Goal: Transaction & Acquisition: Purchase product/service

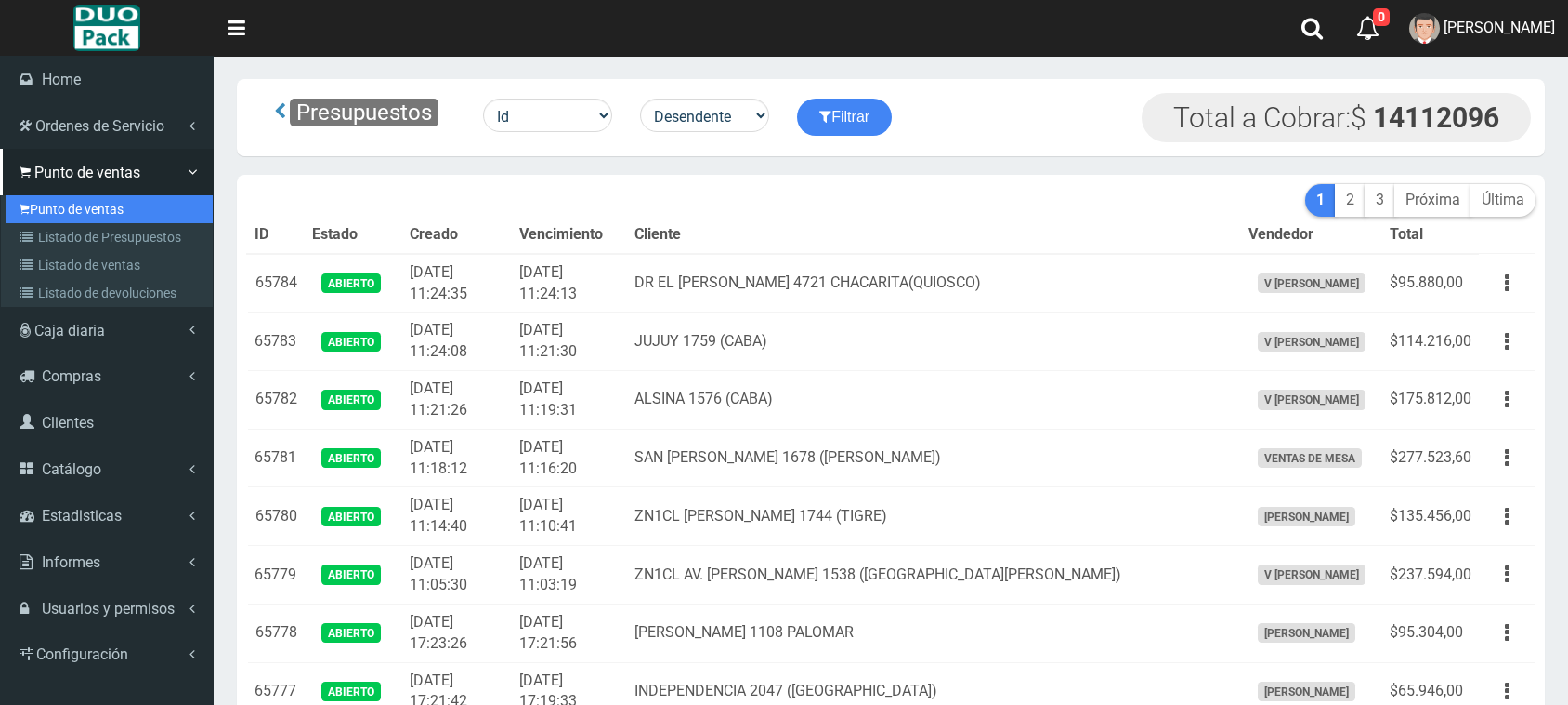
click at [73, 209] on link "Punto de ventas" at bounding box center [110, 208] width 207 height 28
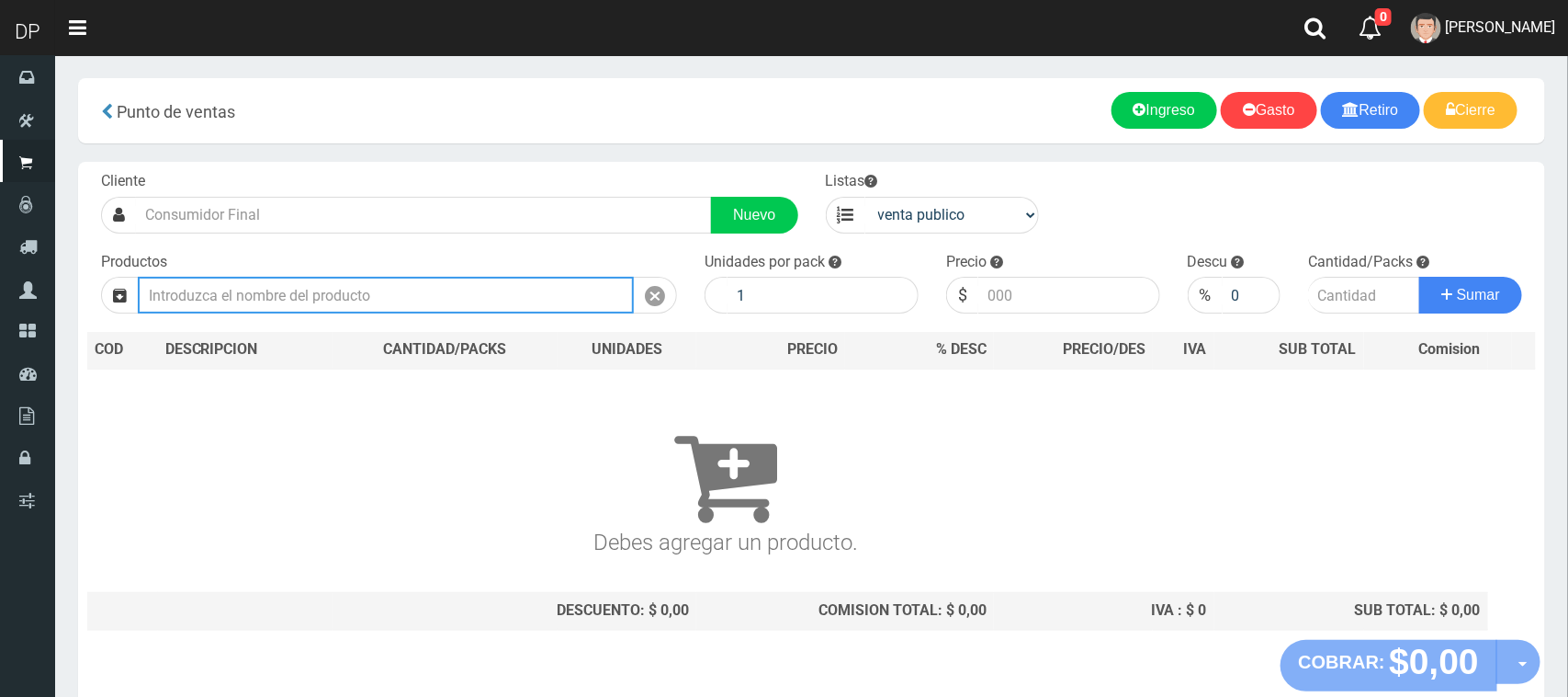
click at [314, 303] on input "text" at bounding box center [386, 295] width 496 height 36
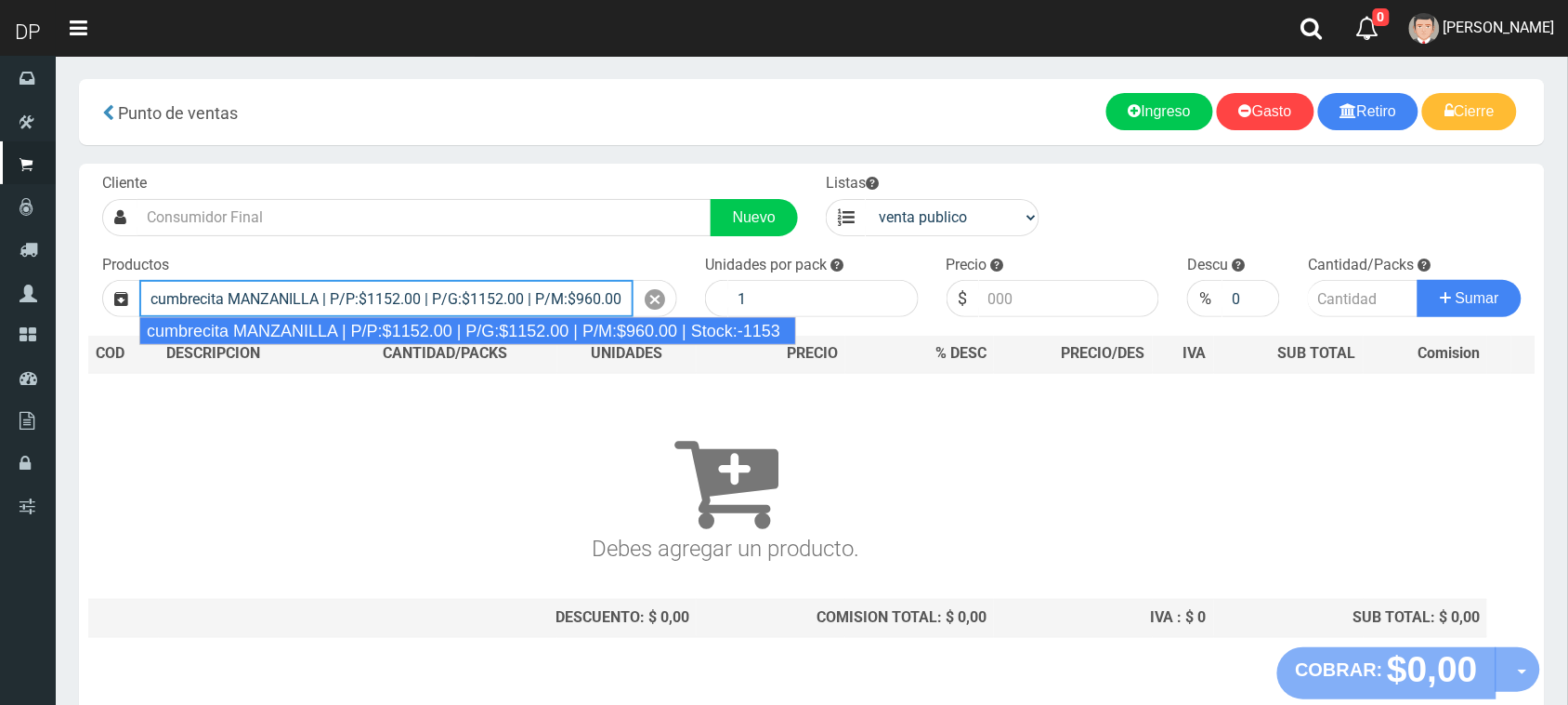
type input "cumbrecita MANZANILLA | P/P:$1152.00 | P/G:$1152.00 | P/M:$960.00 | Stock:-1153"
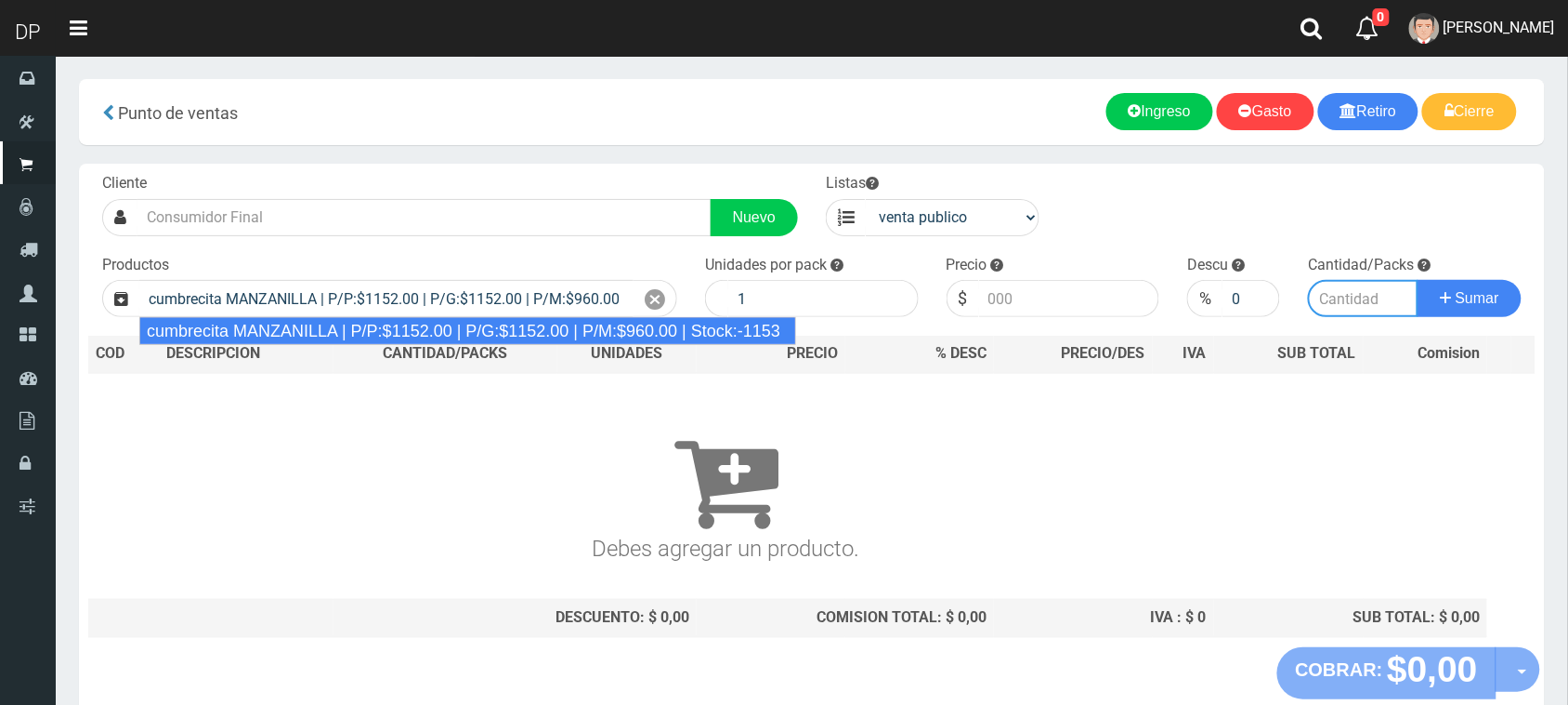
type input "10"
type input "1152.00"
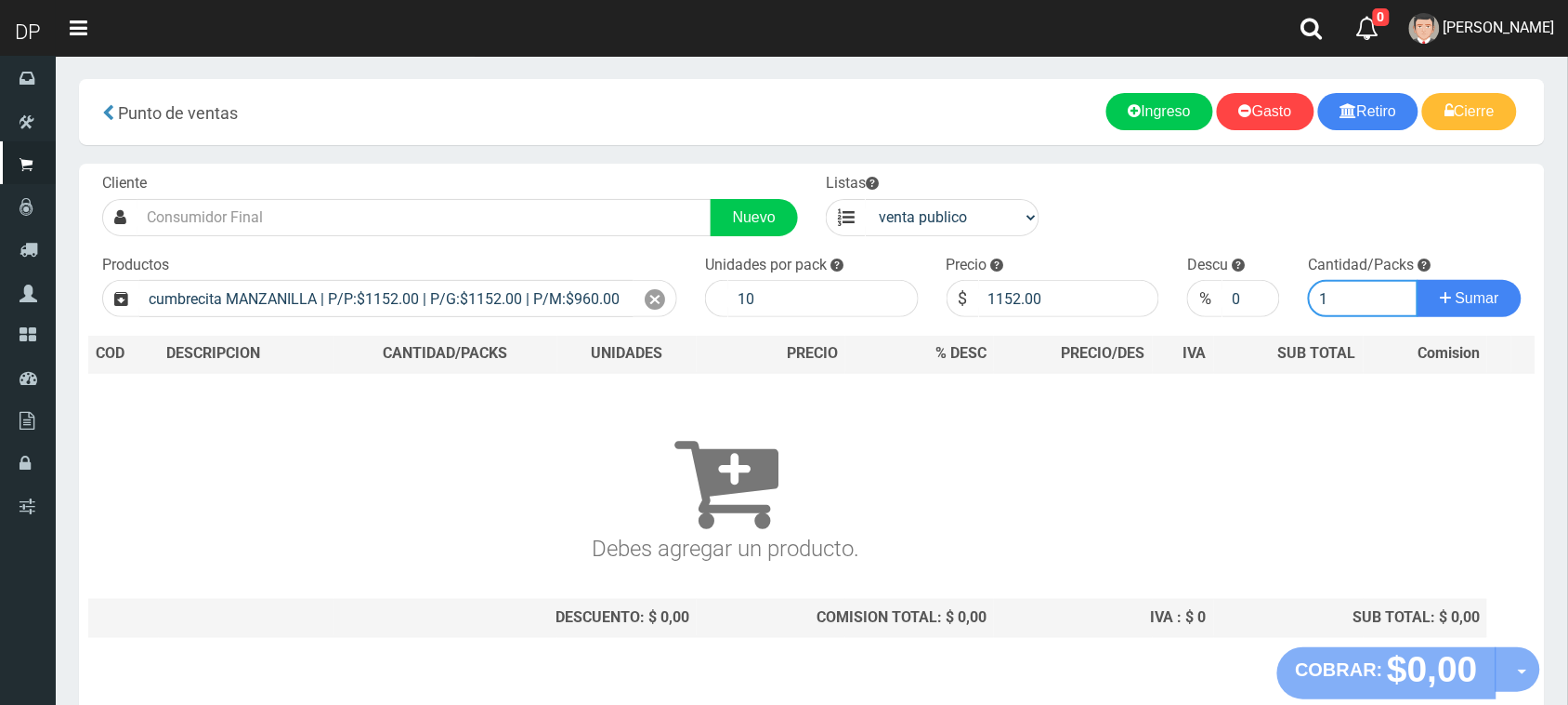
type input "1"
click at [1418, 280] on button "Sumar" at bounding box center [1469, 299] width 104 height 37
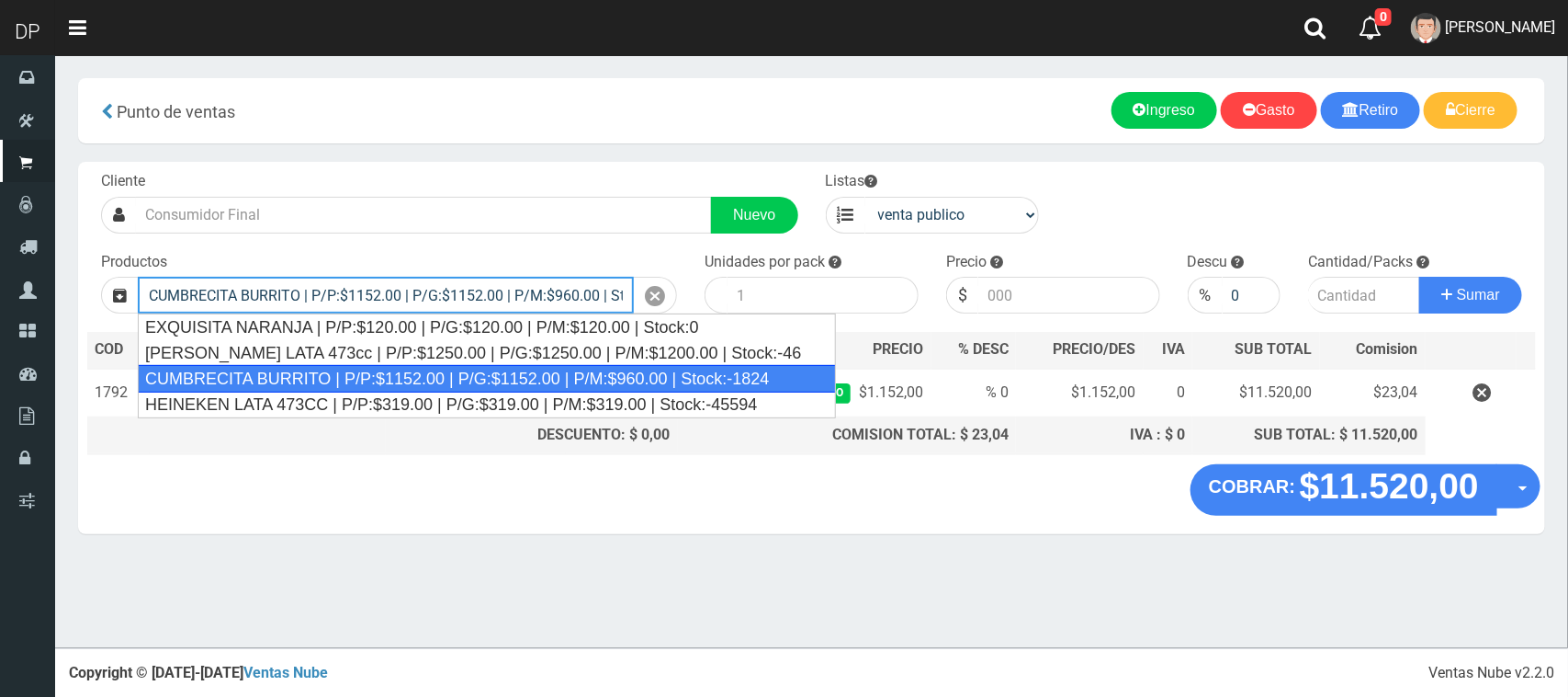
type input "CUMBRECITA BURRITO | P/P:$1152.00 | P/G:$1152.00 | P/M:$960.00 | Stock:-1824"
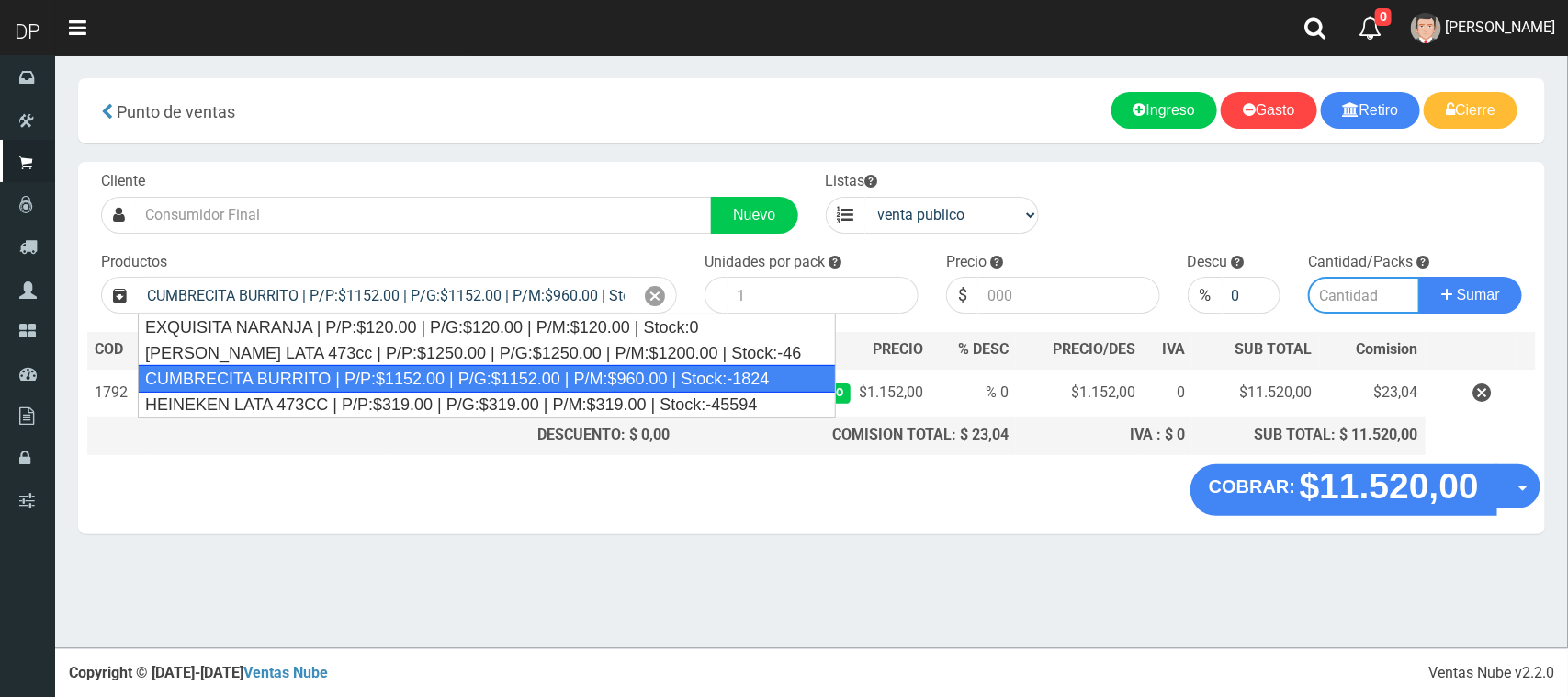
type input "10"
type input "1152.00"
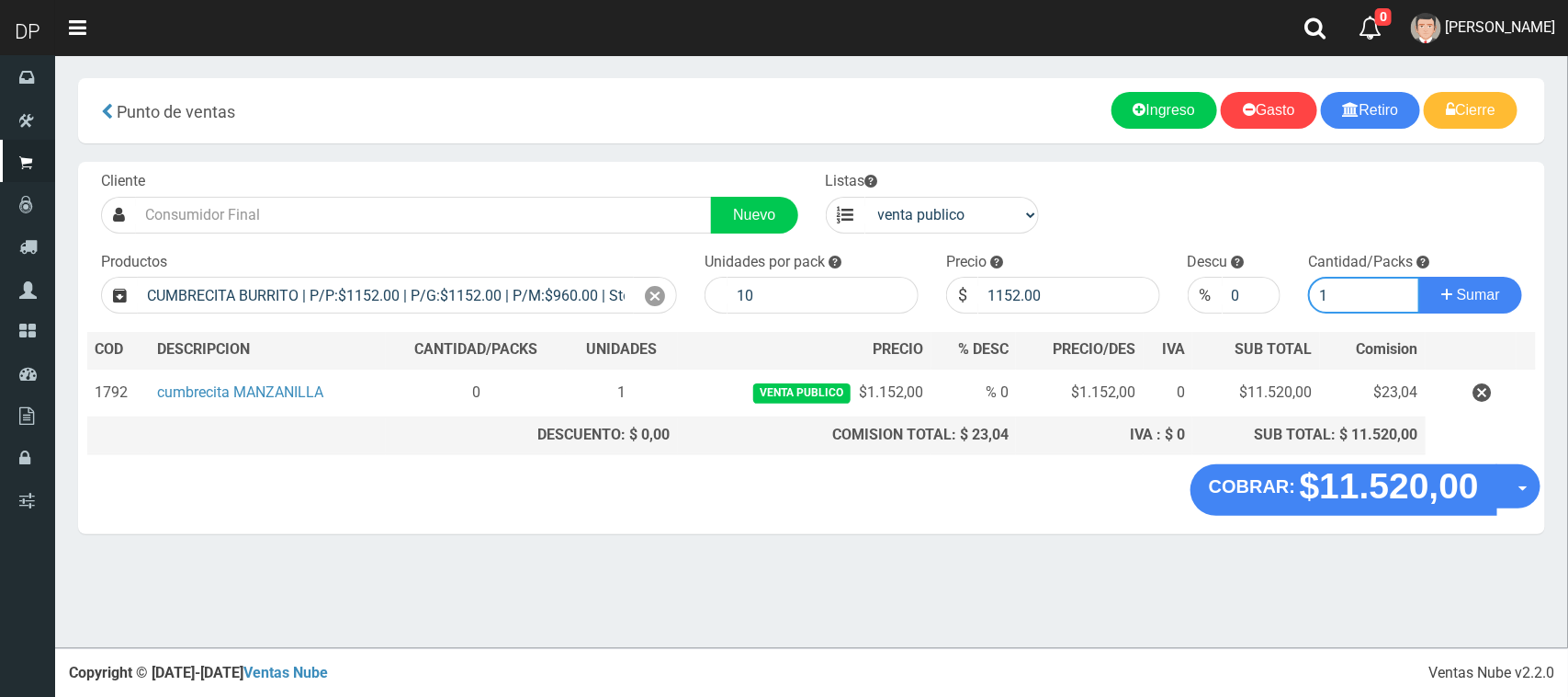
type input "1"
click at [1419, 277] on button "Sumar" at bounding box center [1470, 295] width 103 height 36
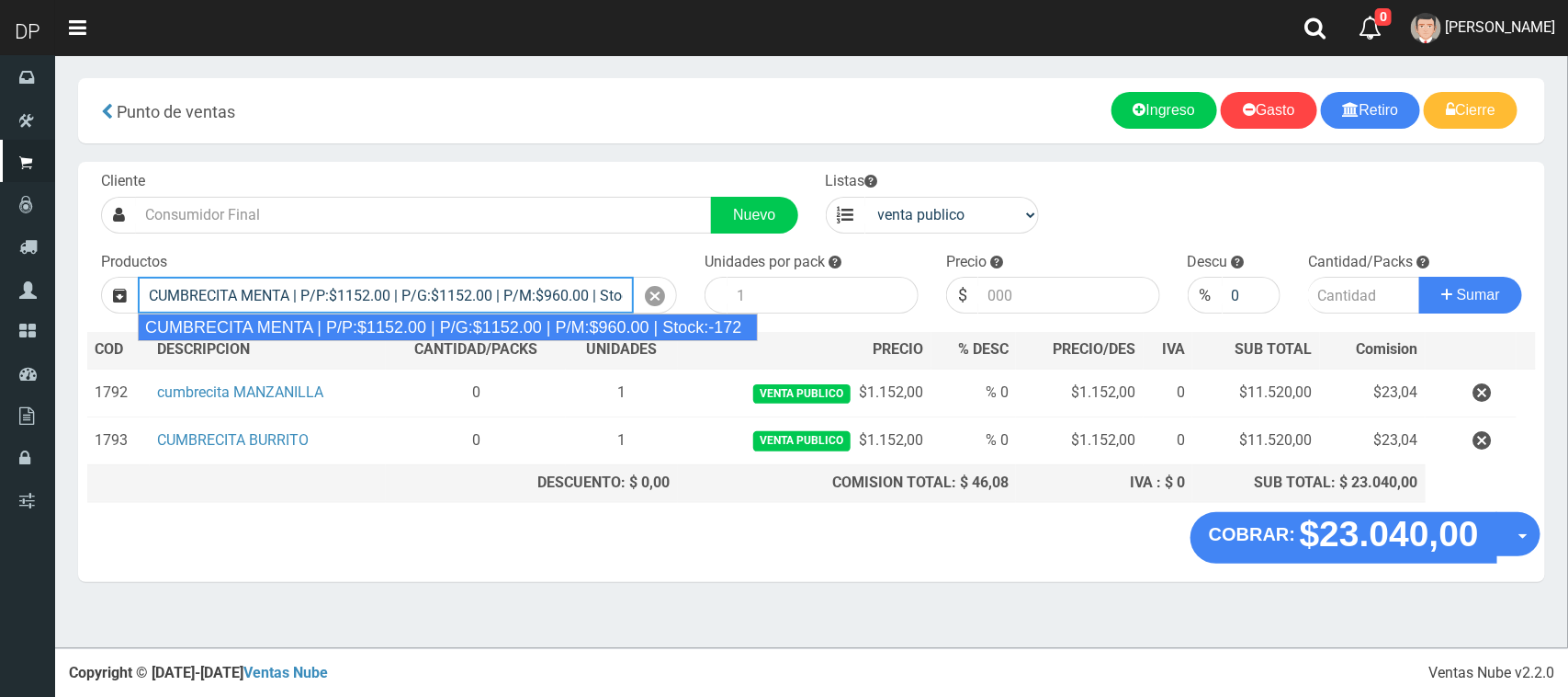
type input "CUMBRECITA MENTA | P/P:$1152.00 | P/G:$1152.00 | P/M:$960.00 | Stock:-172"
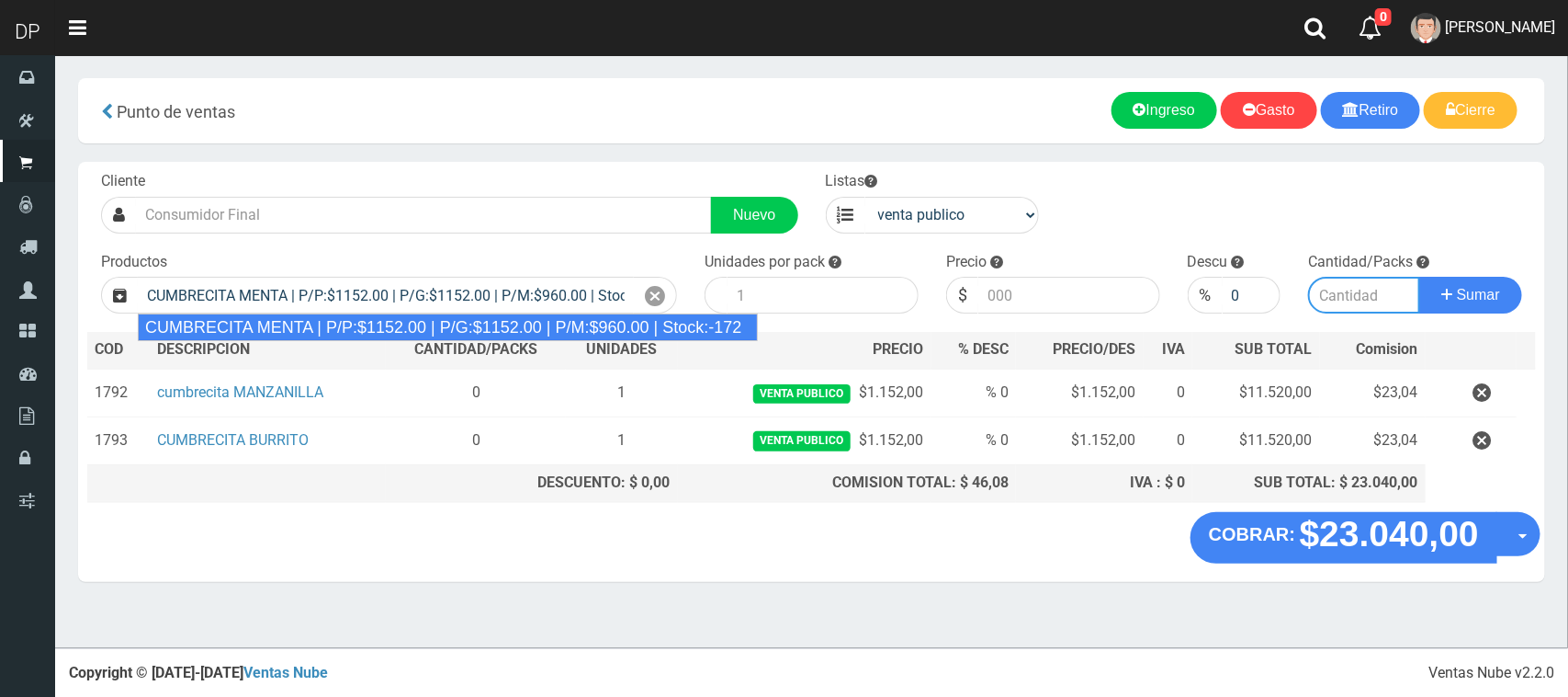
type input "10"
type input "1152.00"
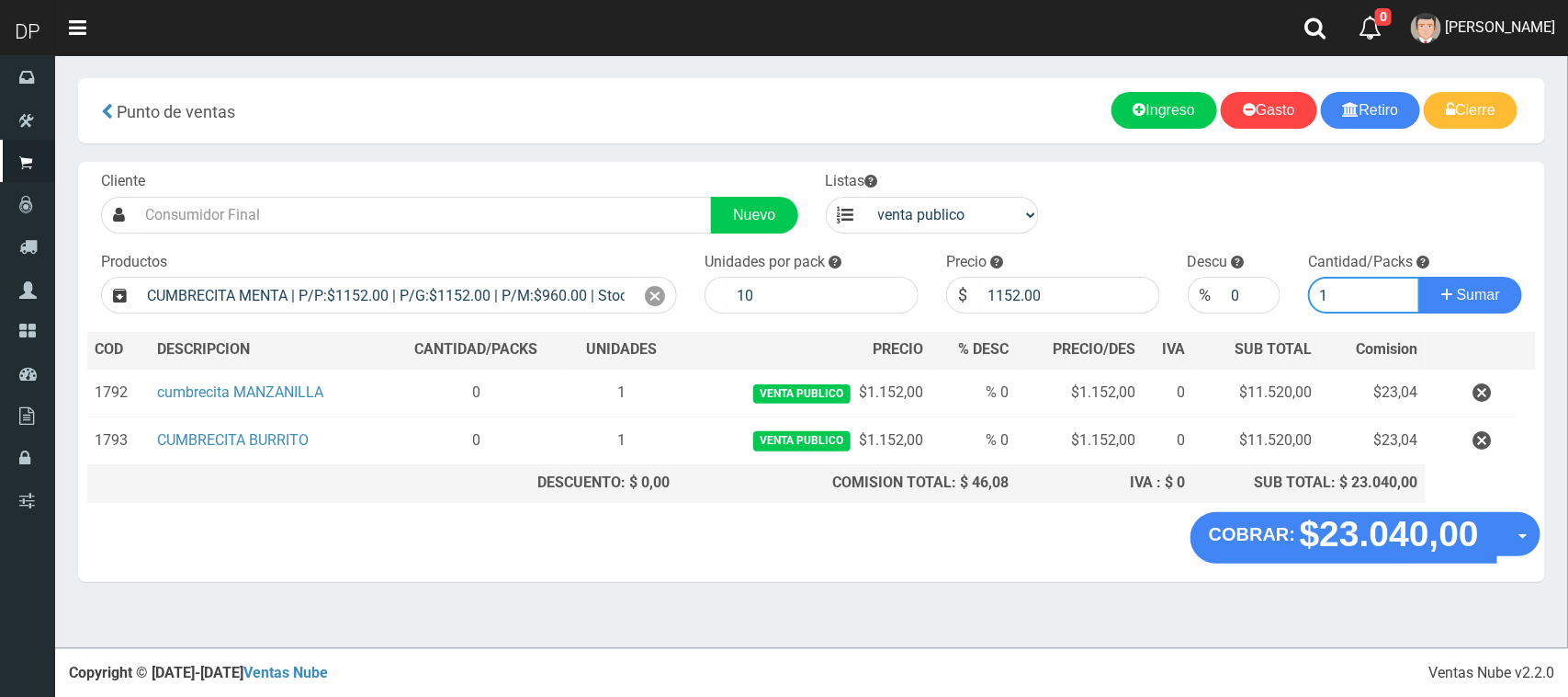
type input "1"
click at [1419, 277] on button "Sumar" at bounding box center [1470, 295] width 103 height 36
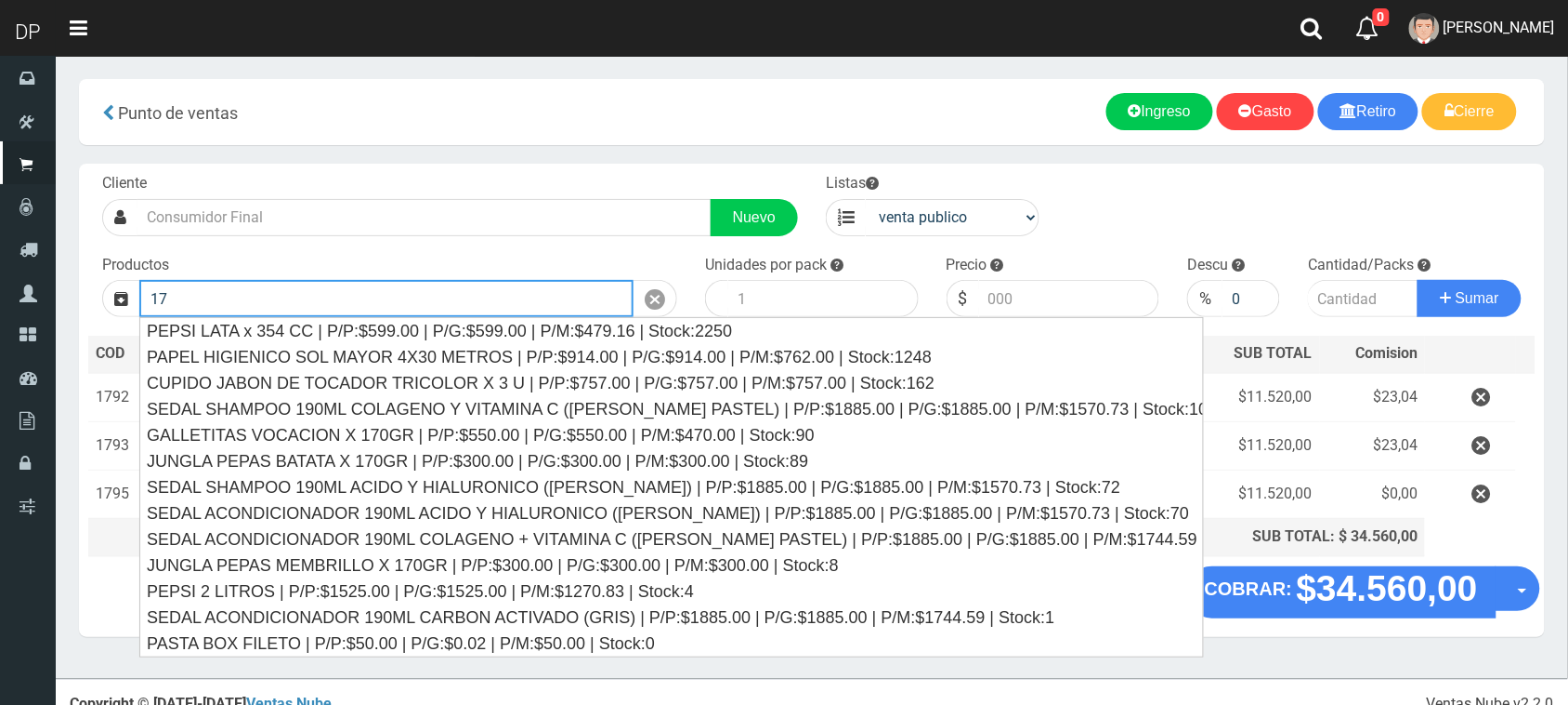
type input "1"
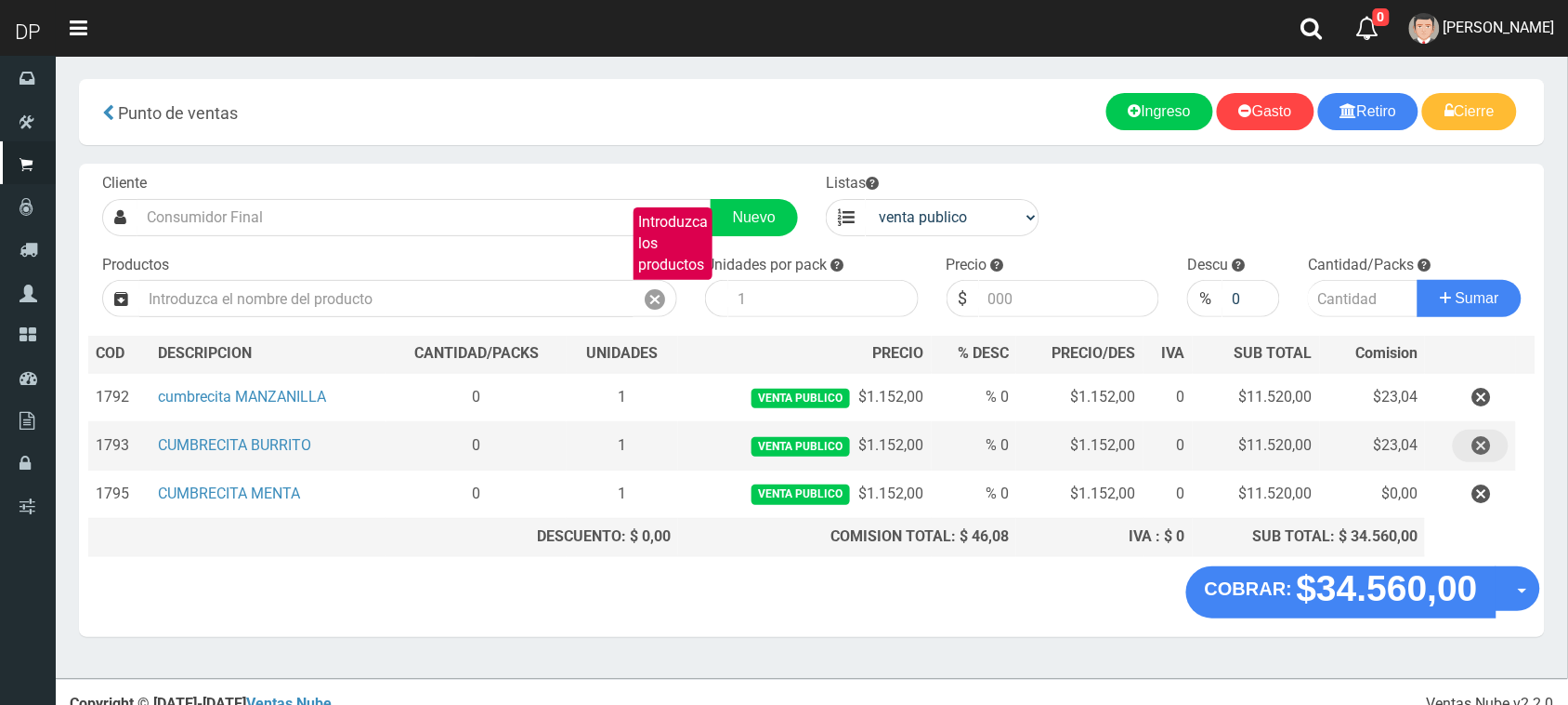
click at [1472, 438] on icon "button" at bounding box center [1481, 446] width 18 height 33
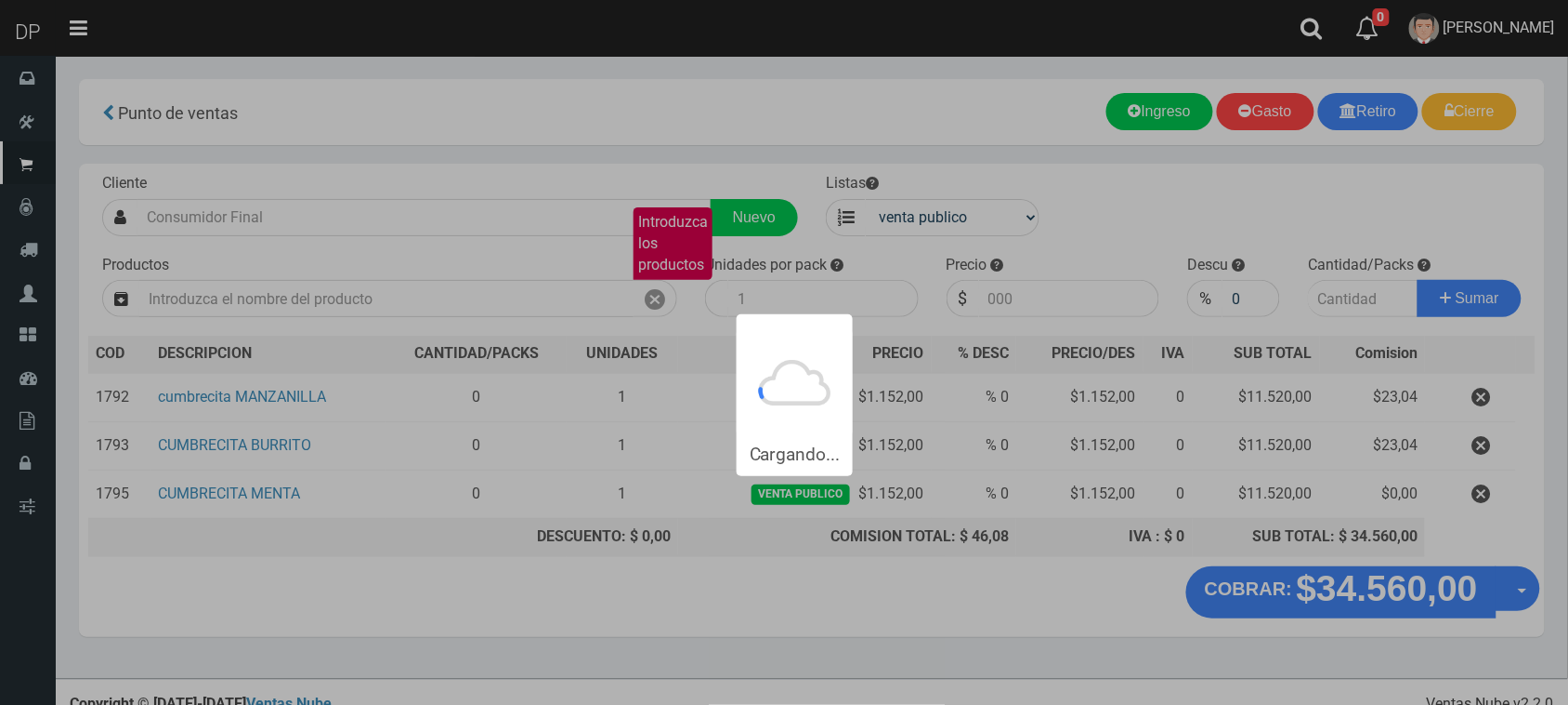
click at [1491, 404] on div "Cargando..." at bounding box center [784, 238] width 1568 height 476
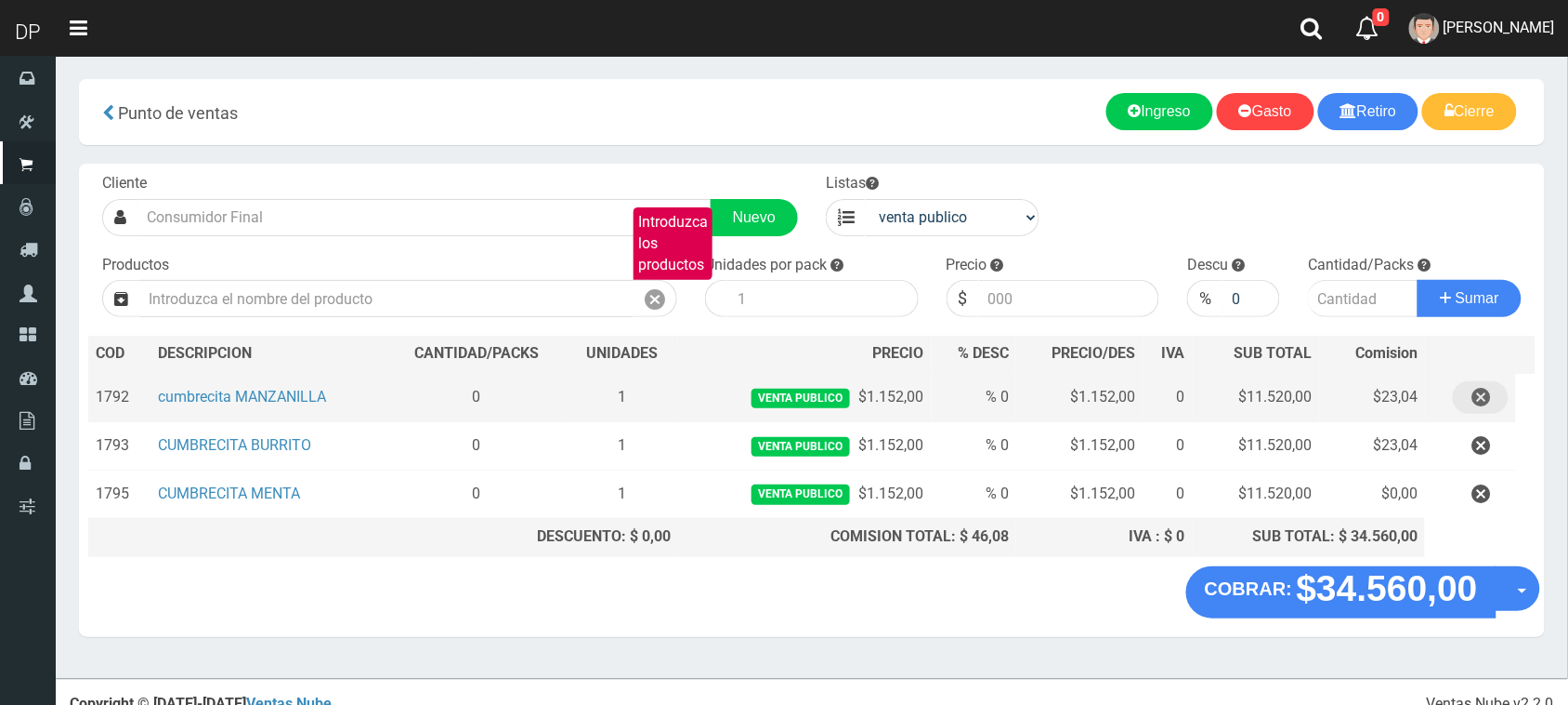
click at [1487, 405] on icon "button" at bounding box center [1481, 398] width 18 height 33
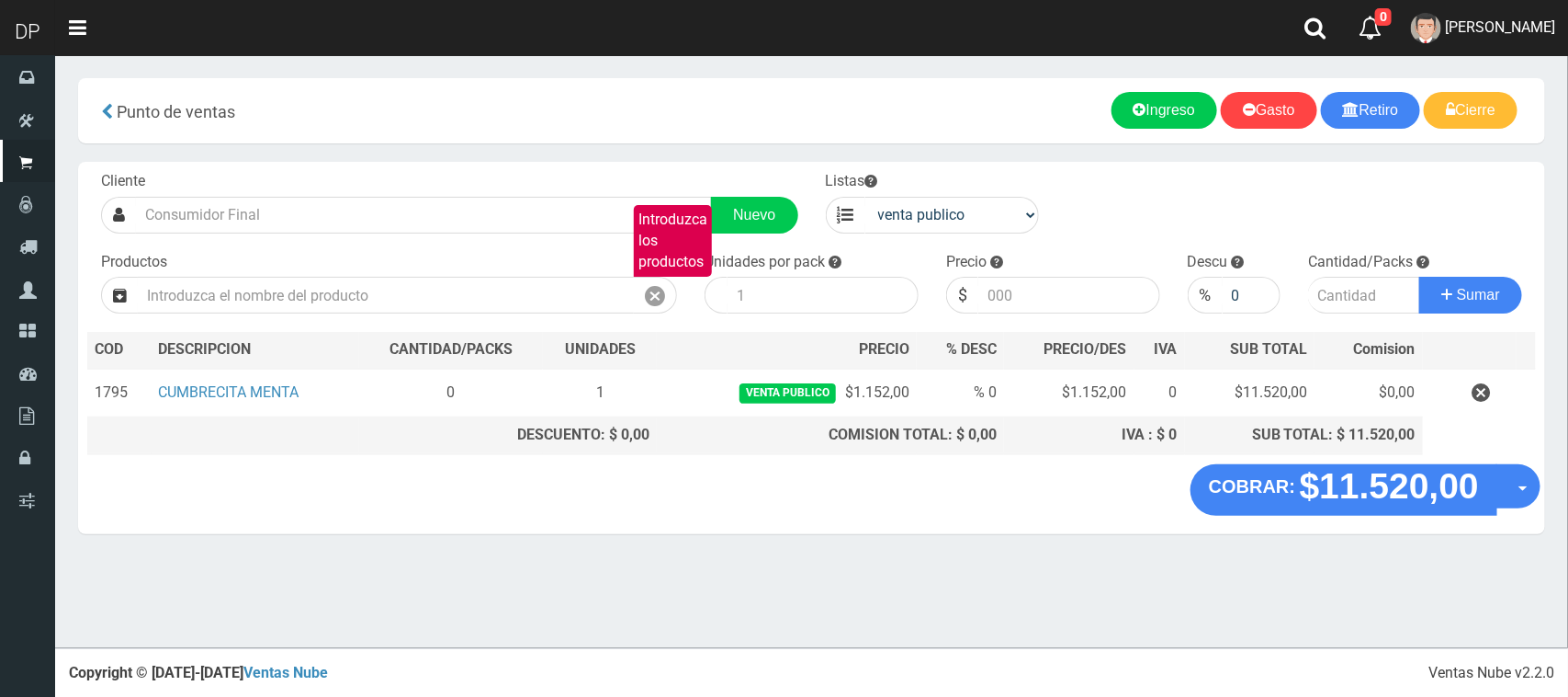
click at [1478, 402] on icon "button" at bounding box center [1482, 393] width 18 height 33
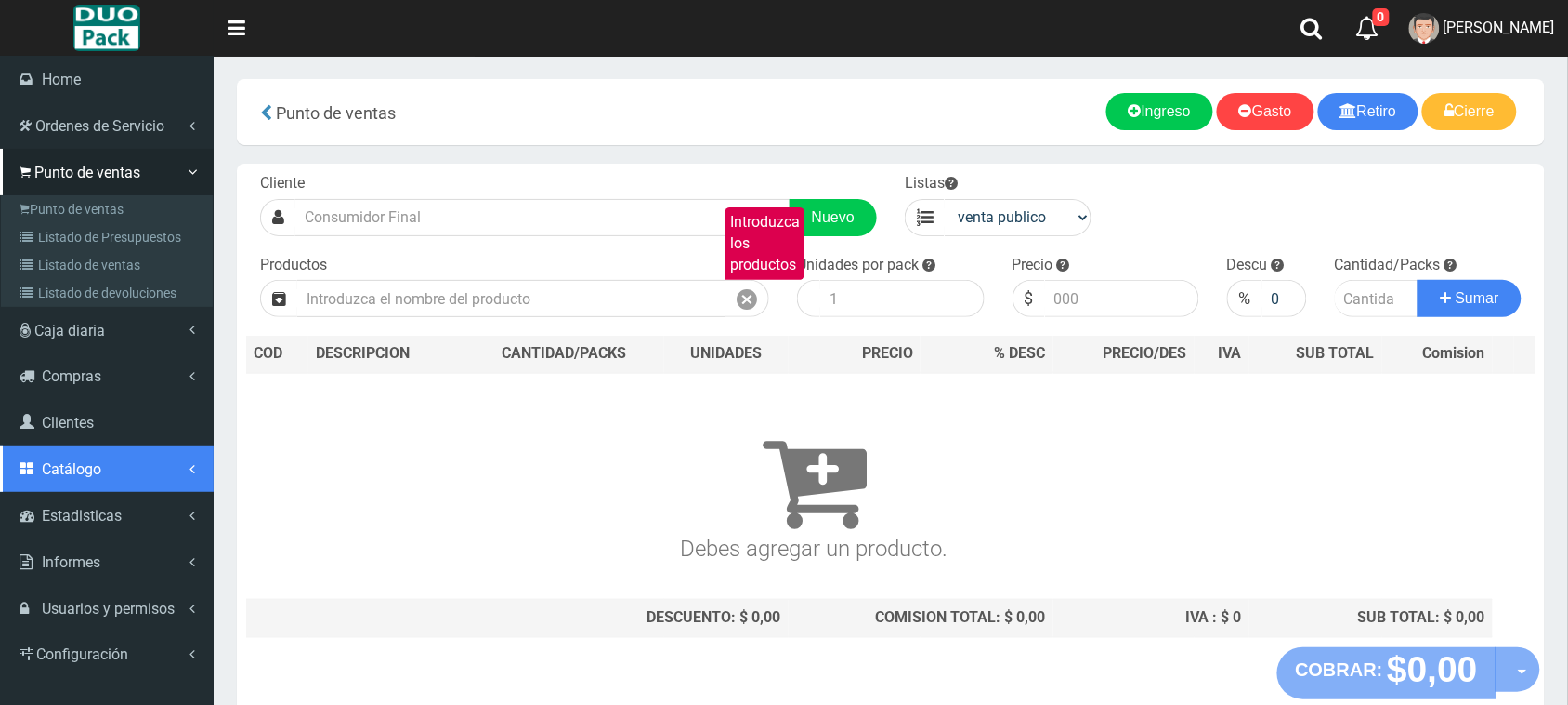
click at [146, 470] on link "Catálogo" at bounding box center [107, 468] width 213 height 47
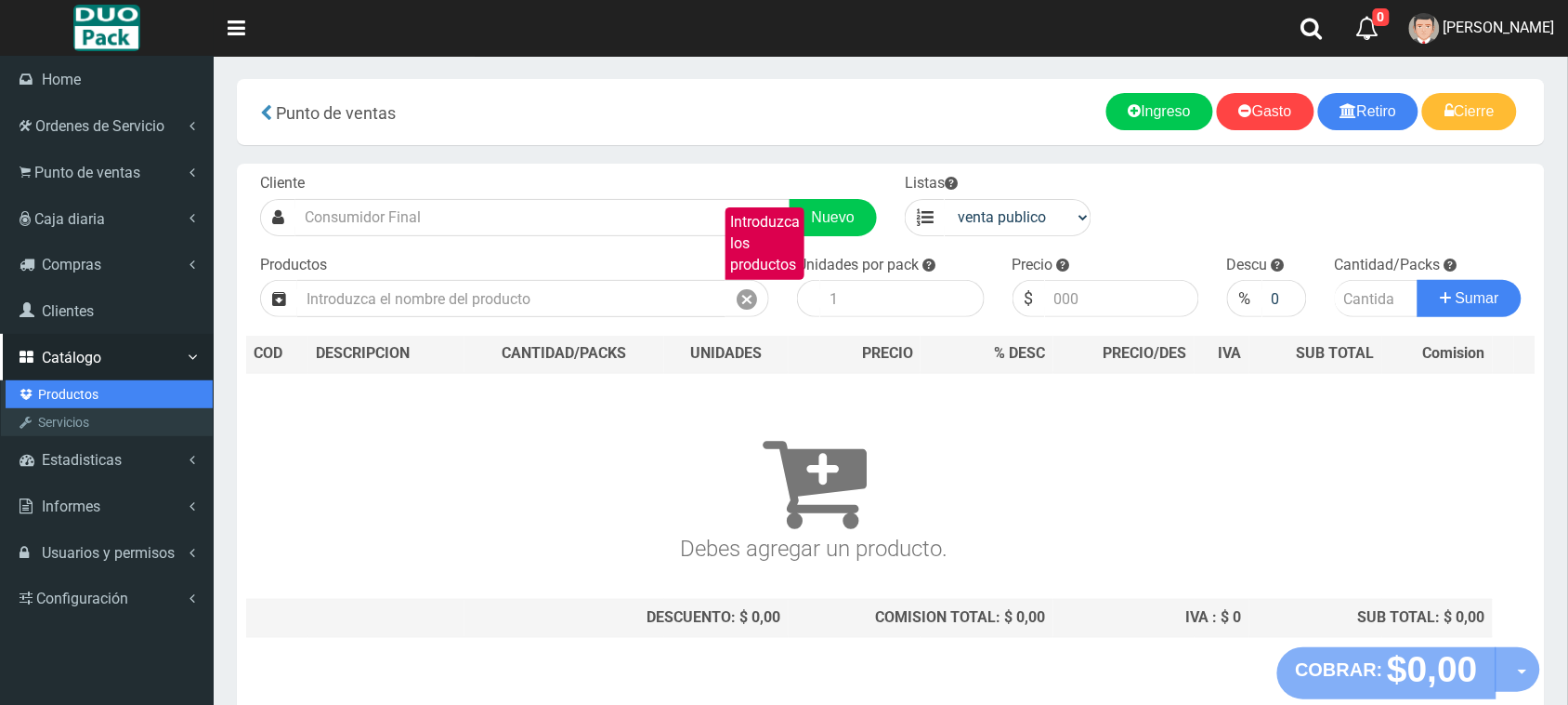
click at [70, 382] on link "Productos" at bounding box center [110, 394] width 207 height 28
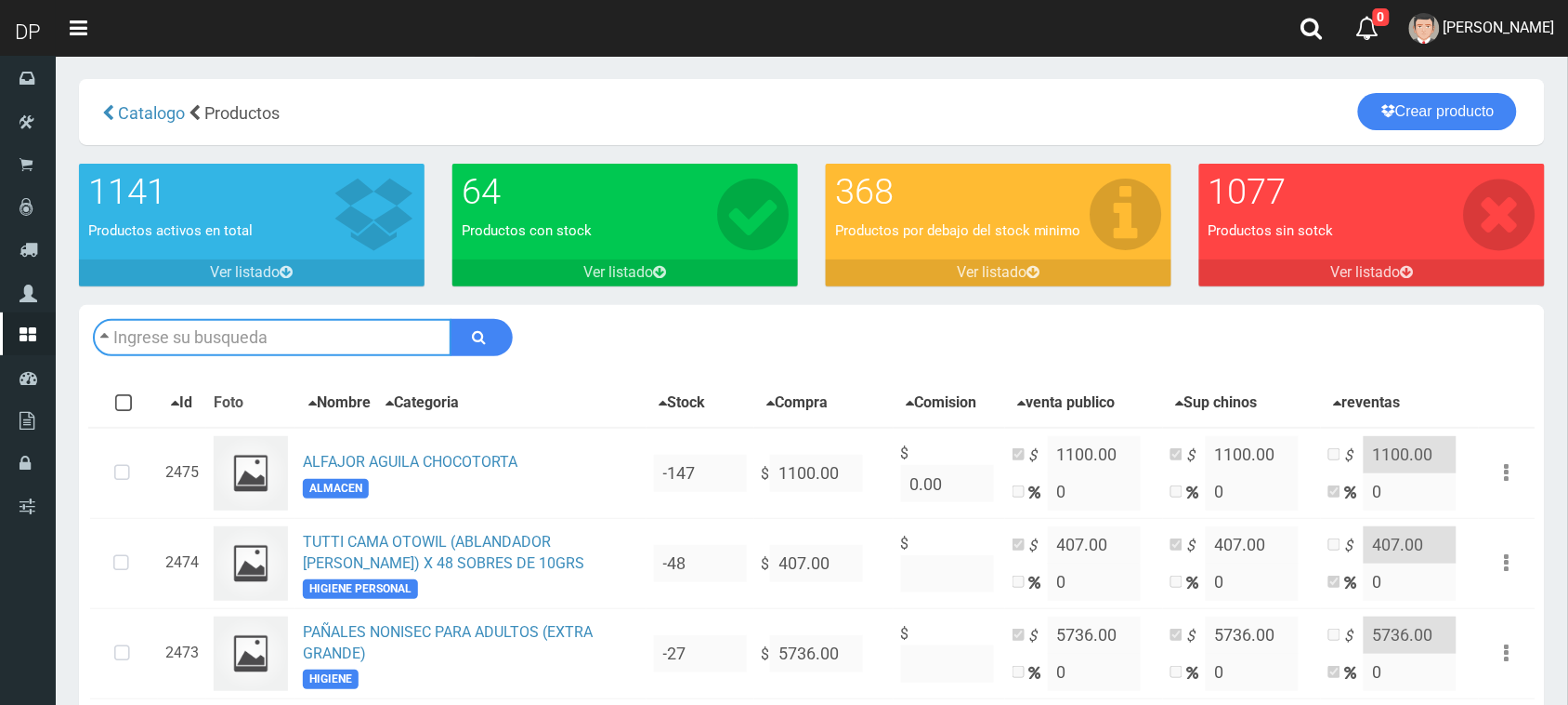
click at [166, 346] on input "text" at bounding box center [272, 337] width 359 height 37
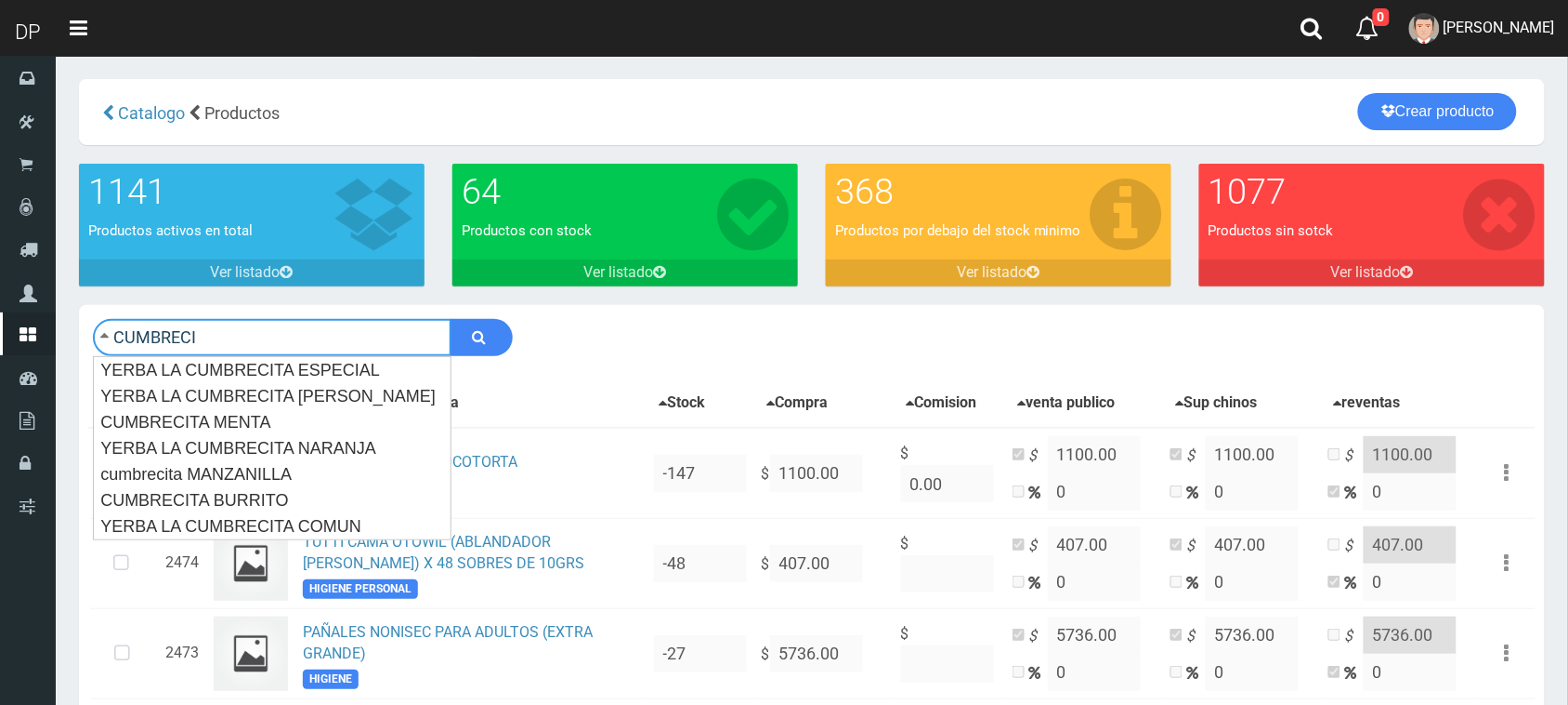
type input "CUMBRECI"
click at [451, 319] on button "submit" at bounding box center [482, 337] width 62 height 37
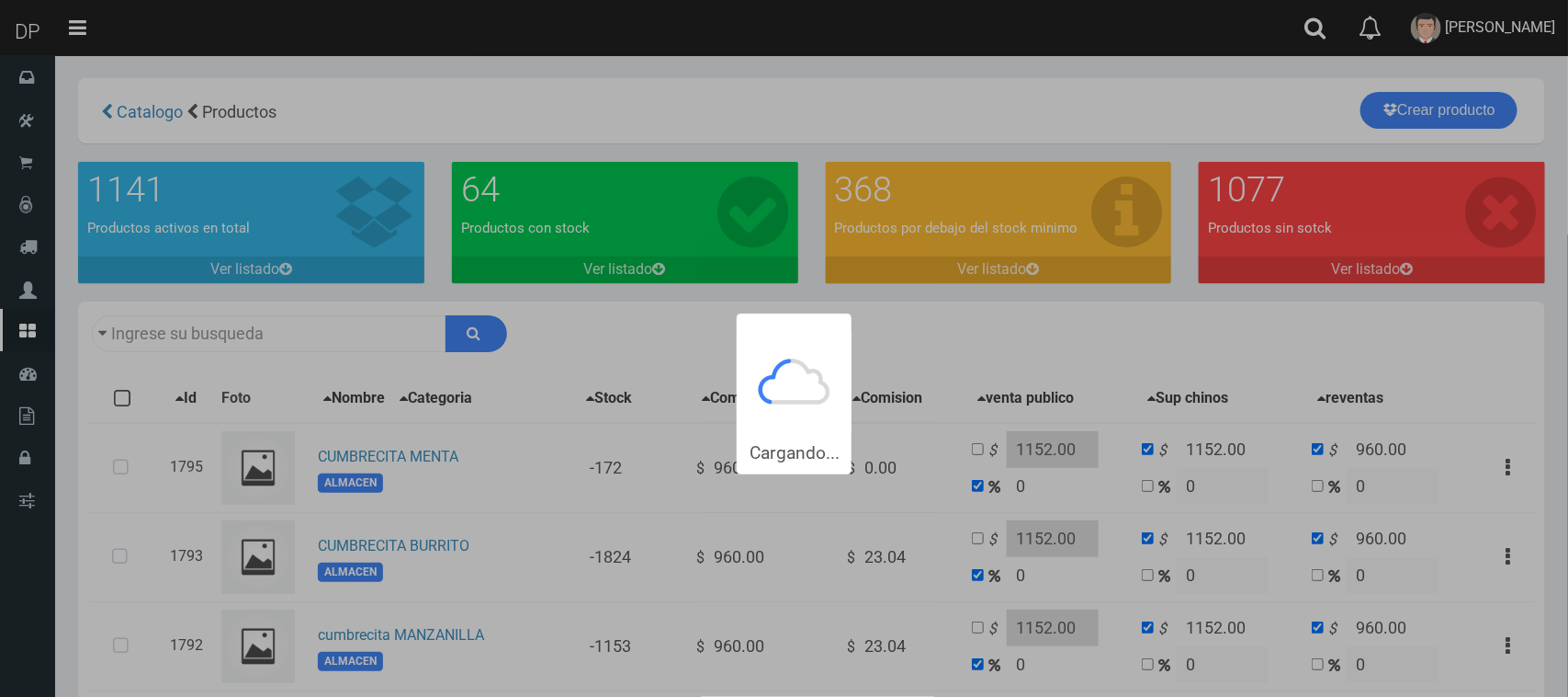
type input "CUMBRECI"
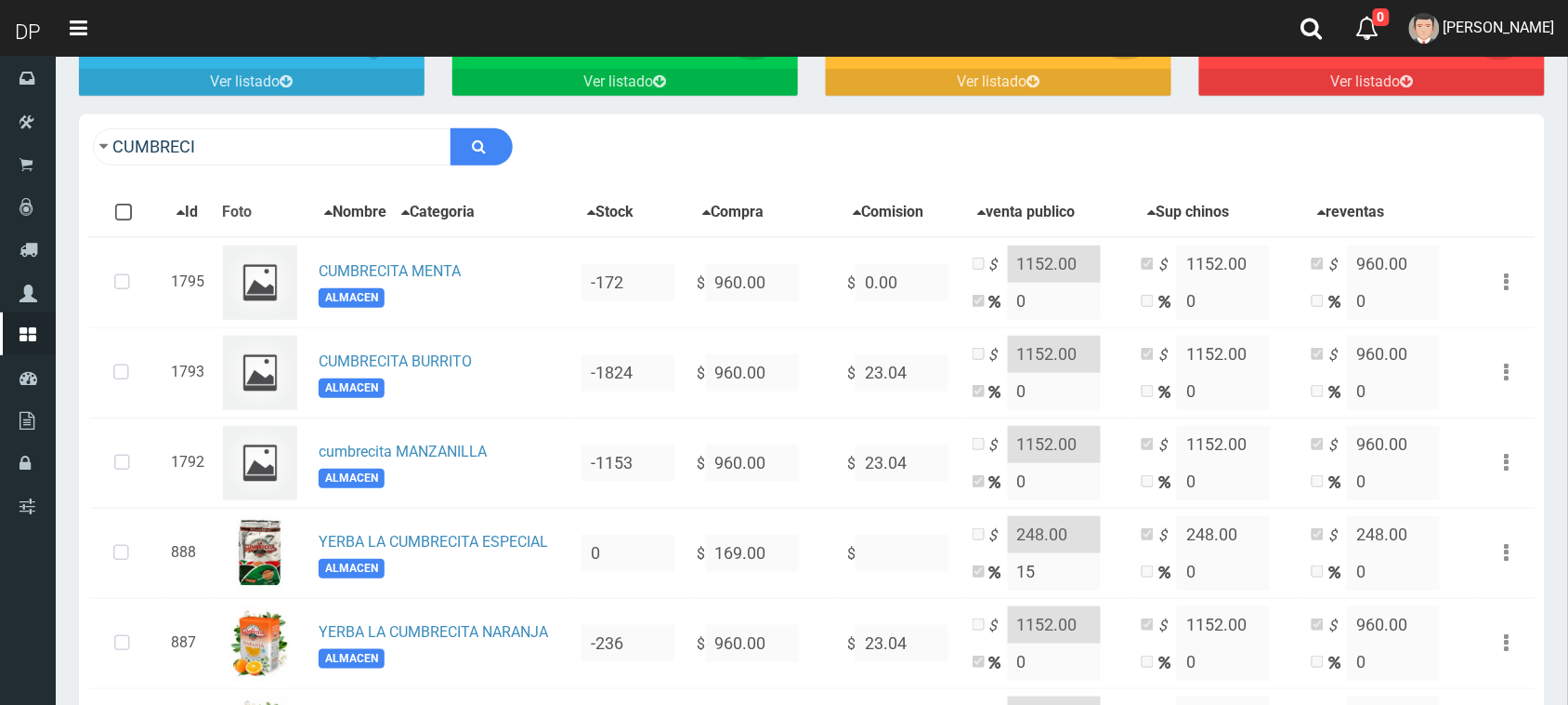
scroll to position [349, 0]
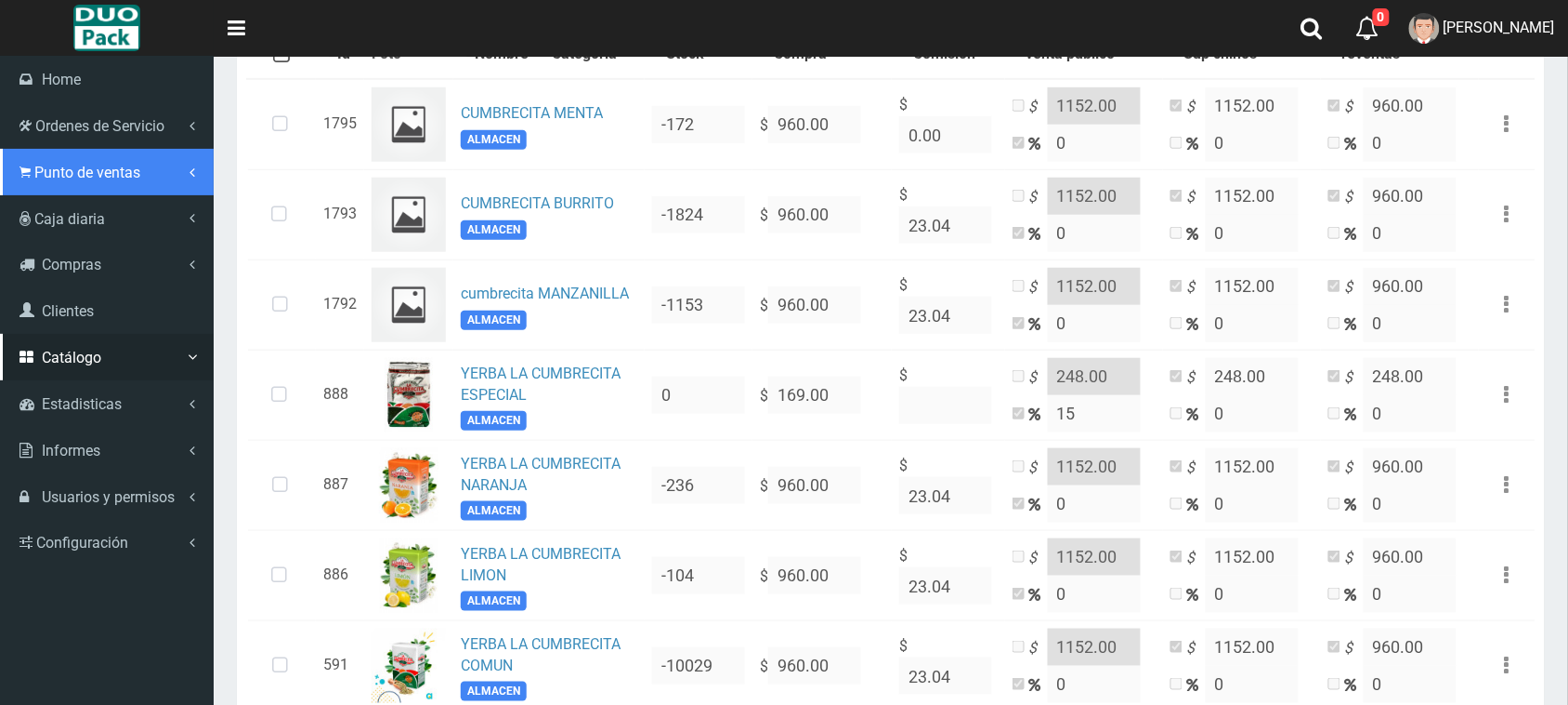
click at [30, 166] on link "Punto de ventas" at bounding box center [107, 172] width 213 height 47
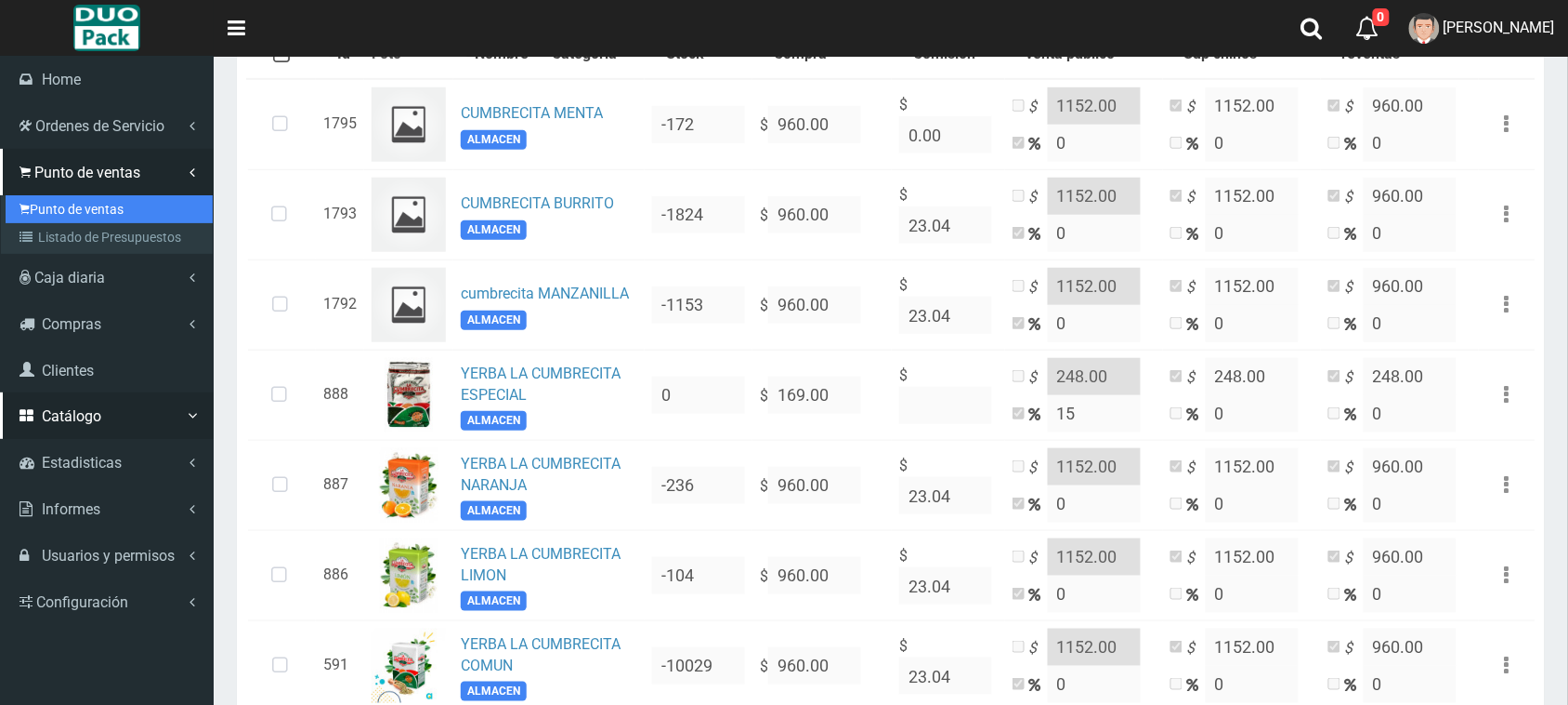
click at [43, 208] on link "Punto de ventas" at bounding box center [110, 208] width 207 height 28
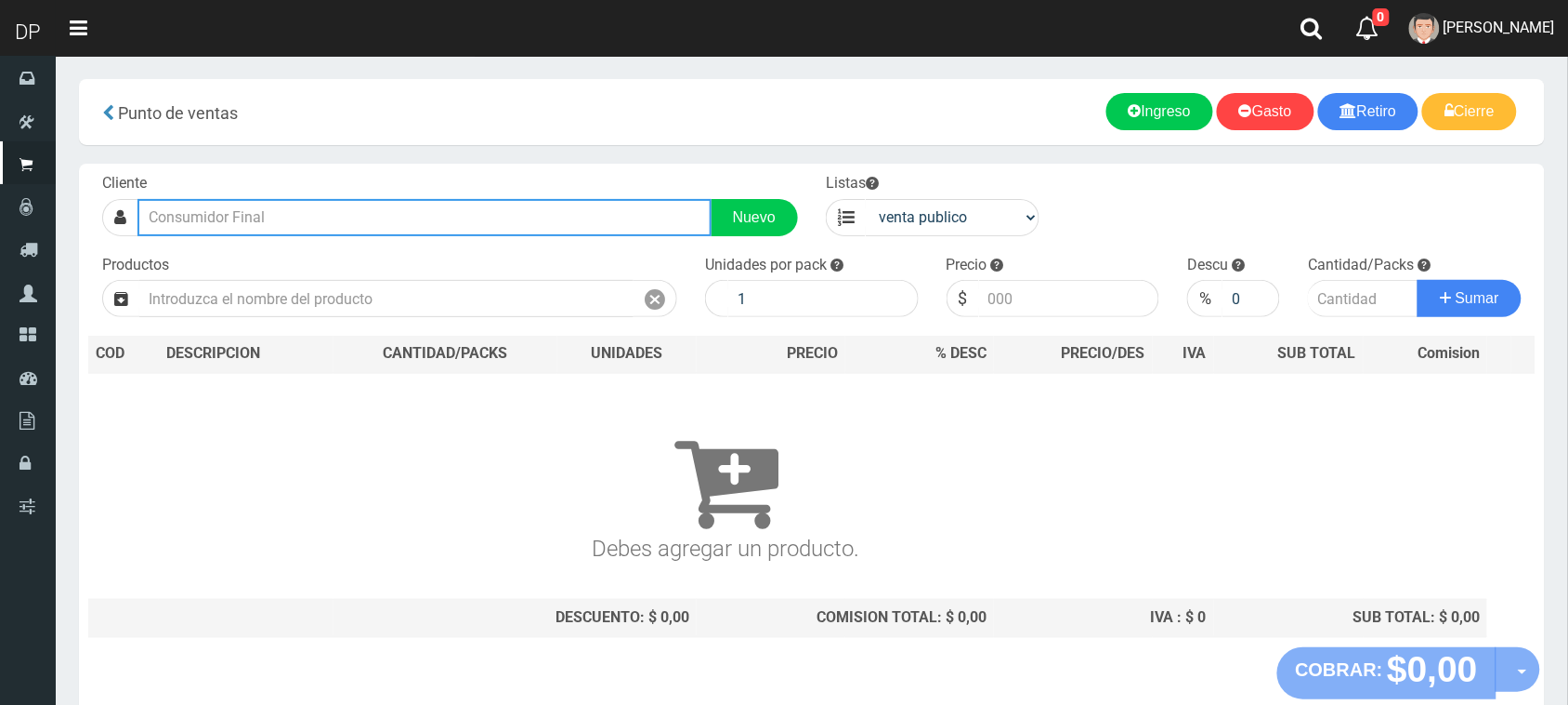
click at [379, 215] on input "text" at bounding box center [424, 217] width 574 height 37
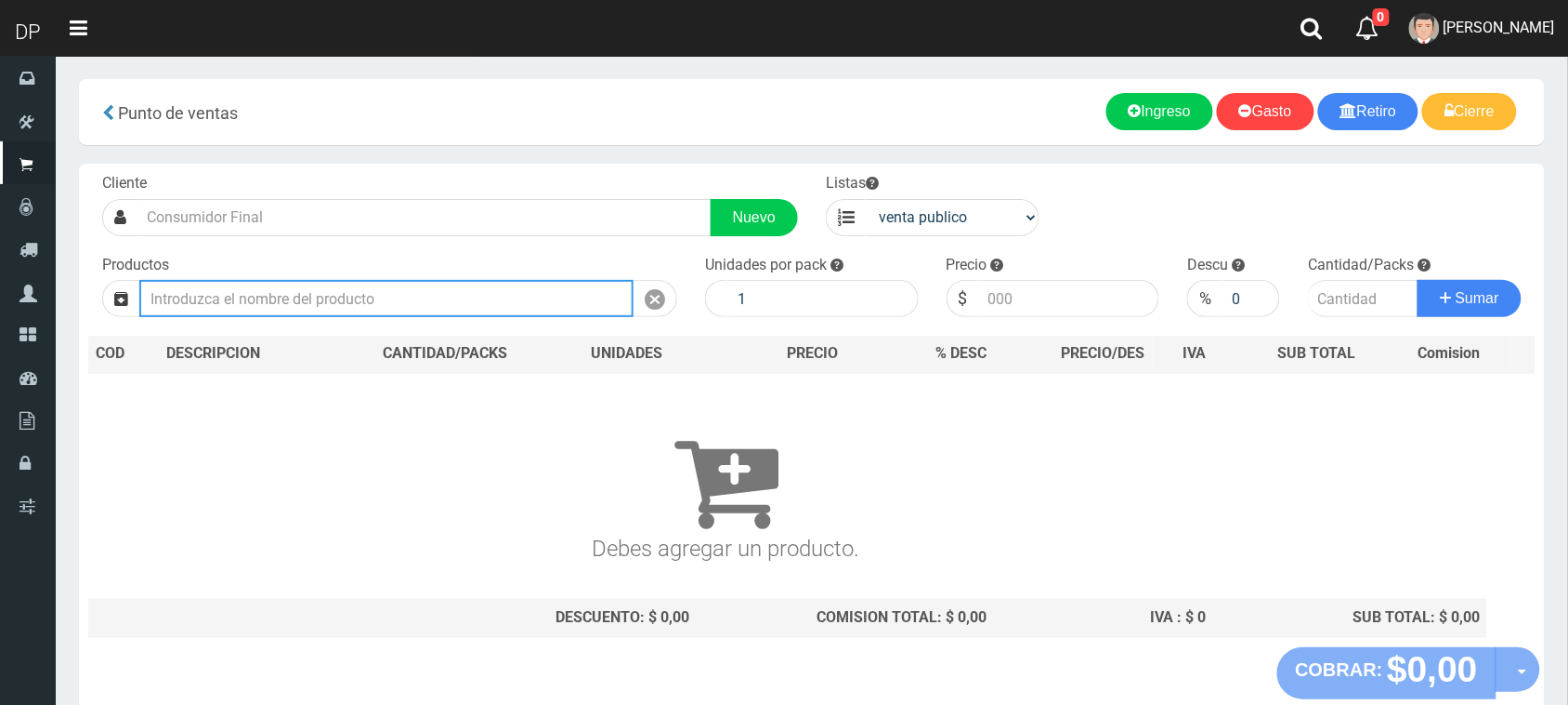
click at [373, 301] on input "text" at bounding box center [387, 299] width 494 height 37
click at [1418, 280] on button "Sumar" at bounding box center [1469, 299] width 104 height 37
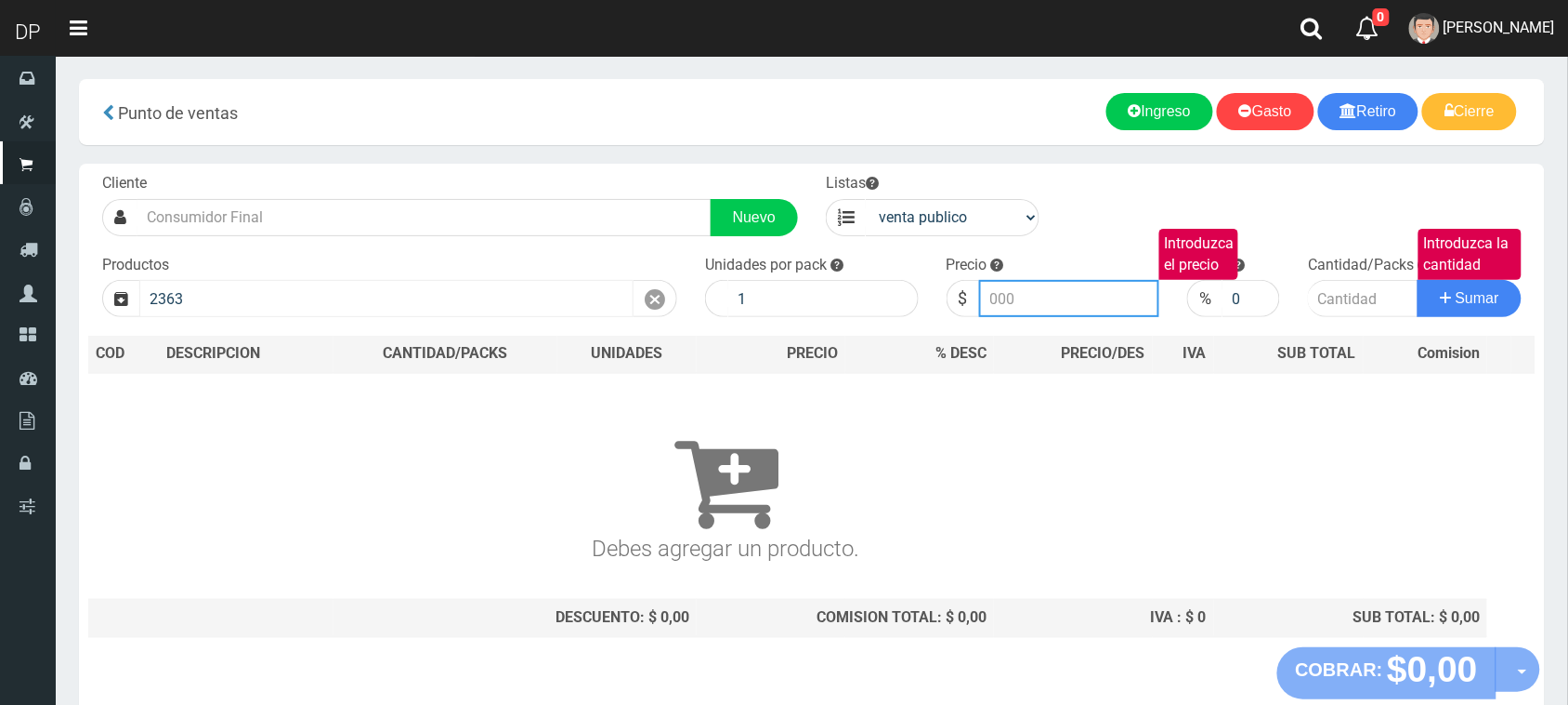
type input "OREO SIN GLUTEN 95GR | P/P:$790.00 | P/G:$790.00 | P/M:$620.00 | Stock:-5600"
type input "790.00"
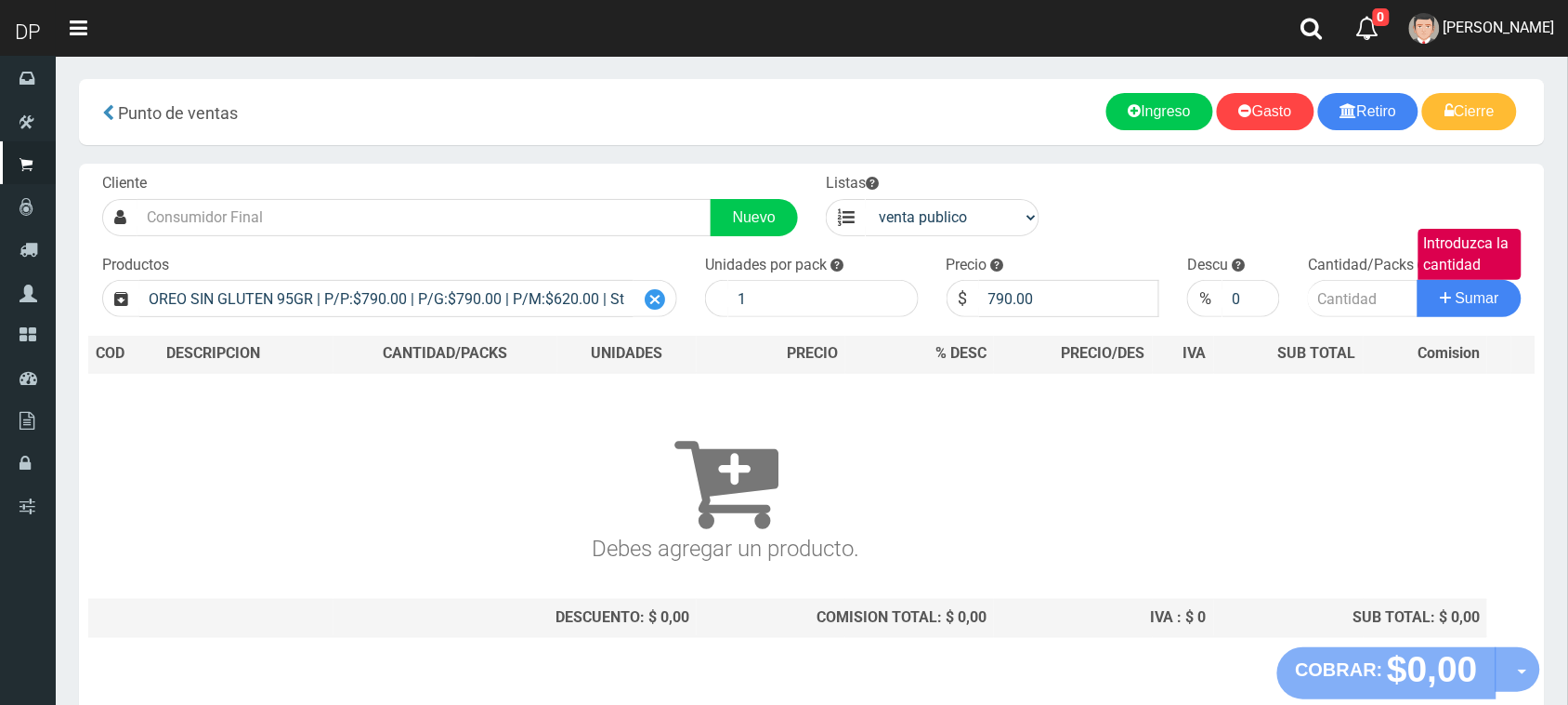
click at [641, 280] on div at bounding box center [655, 299] width 44 height 37
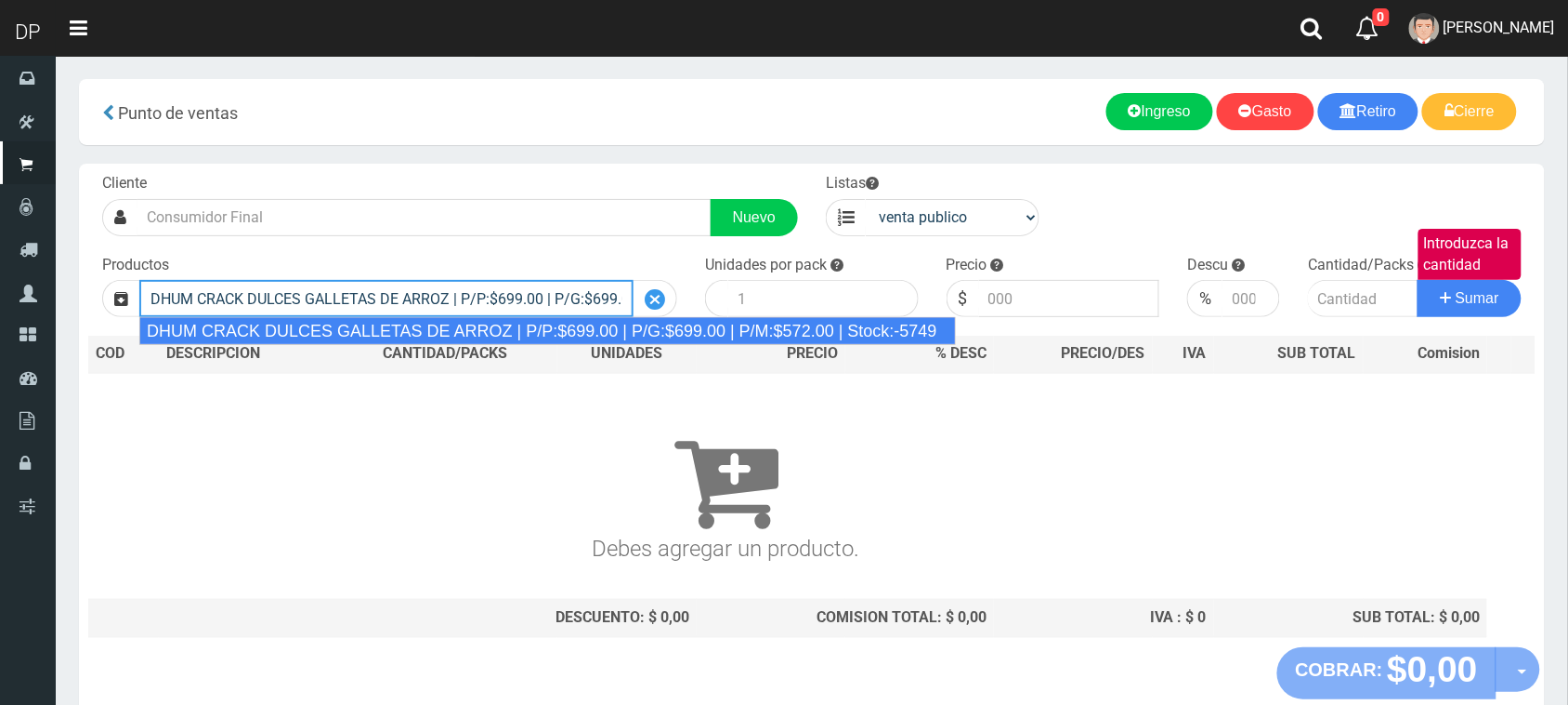
type input "DHUM CRACK DULCES GALLETAS DE ARROZ | P/P:$699.00 | P/G:$699.00 | P/M:$572.00 |…"
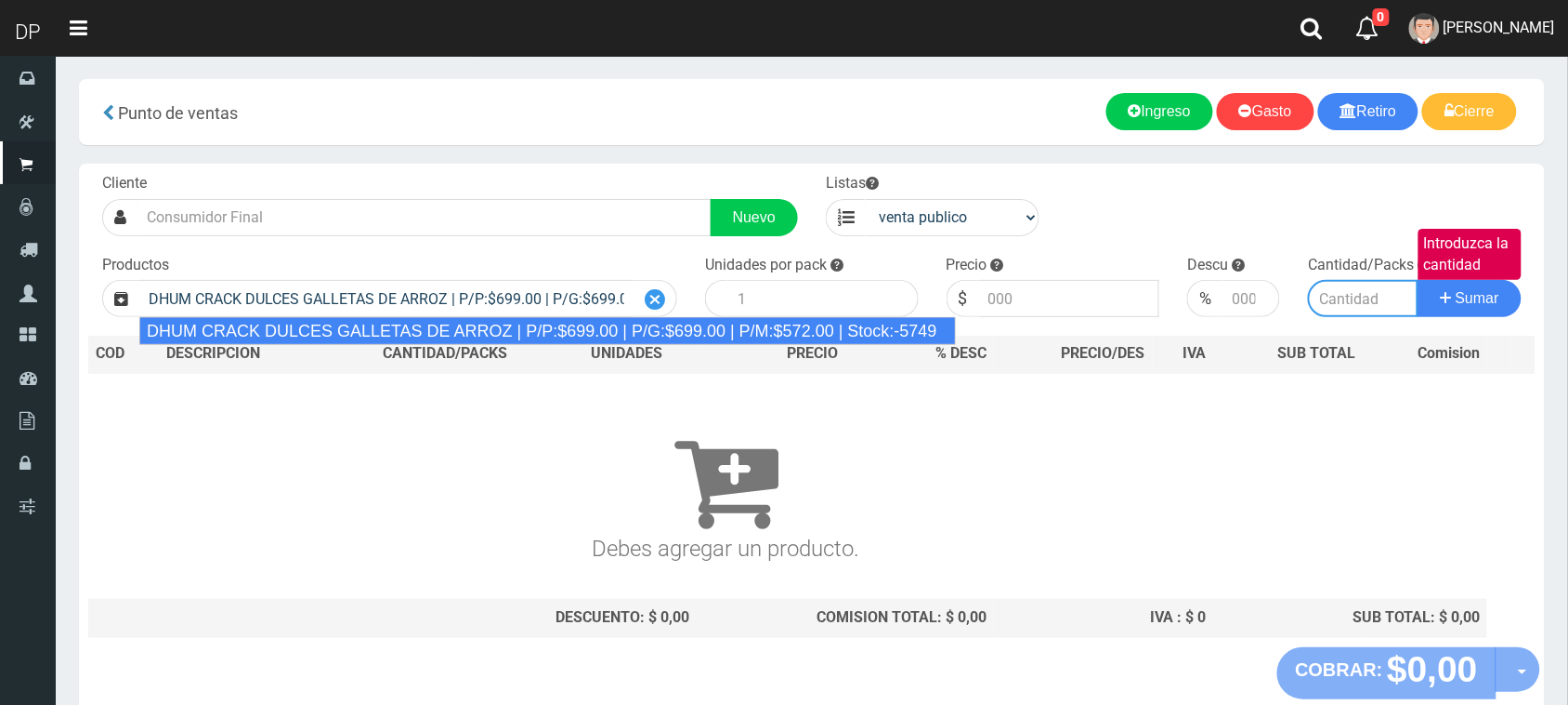
type input "12"
type input "699.00"
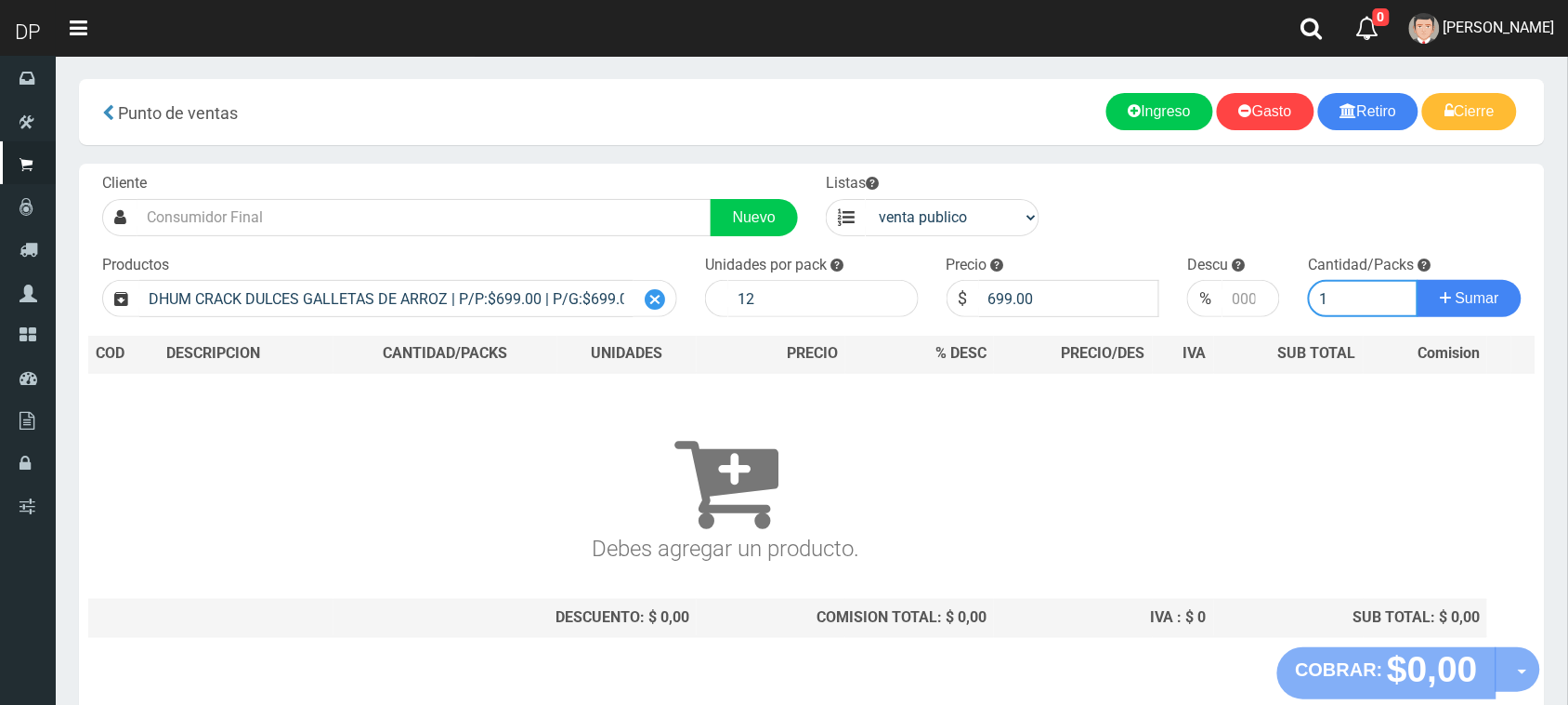
type input "1"
click at [1418, 280] on button "Sumar" at bounding box center [1469, 299] width 104 height 37
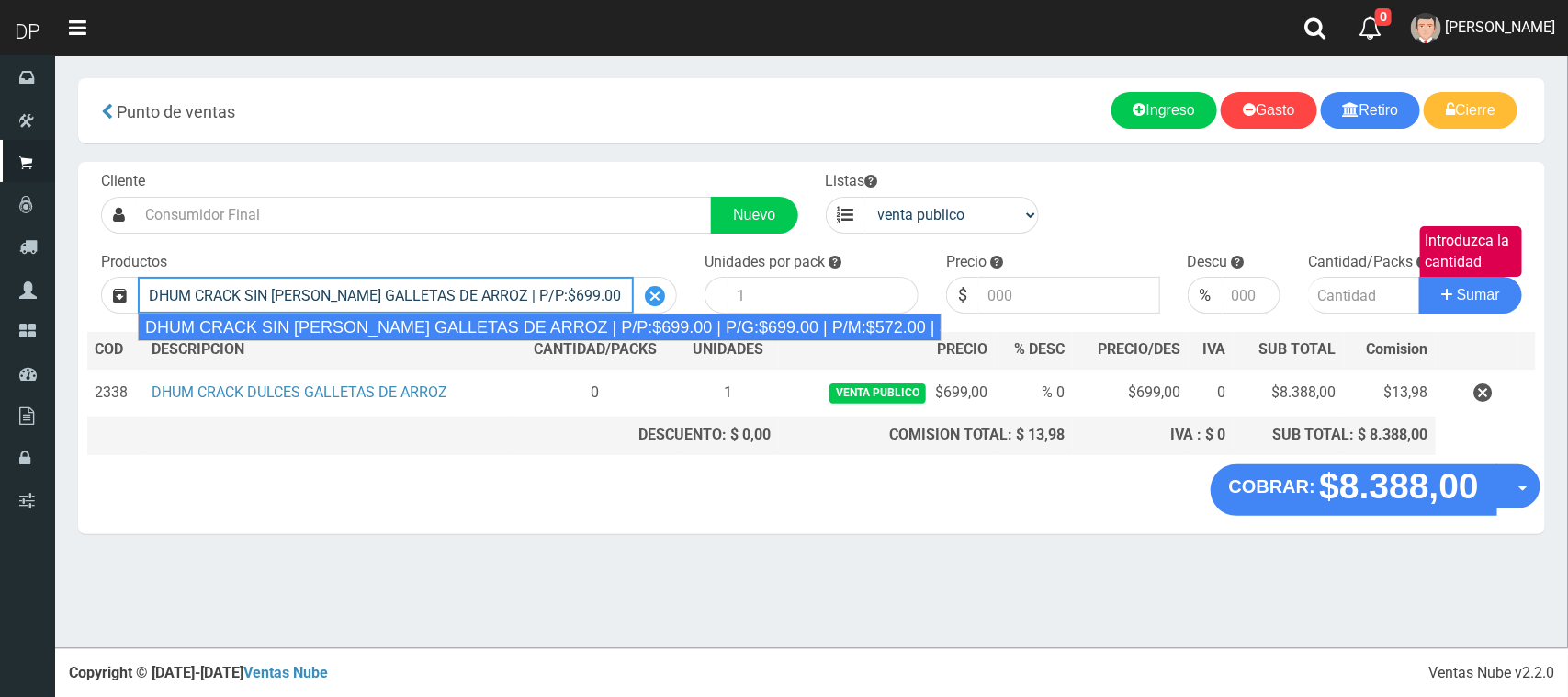
type input "DHUM CRACK SIN [PERSON_NAME] GALLETAS DE ARROZ | P/P:$699.00 | P/G:$699.00 | P/…"
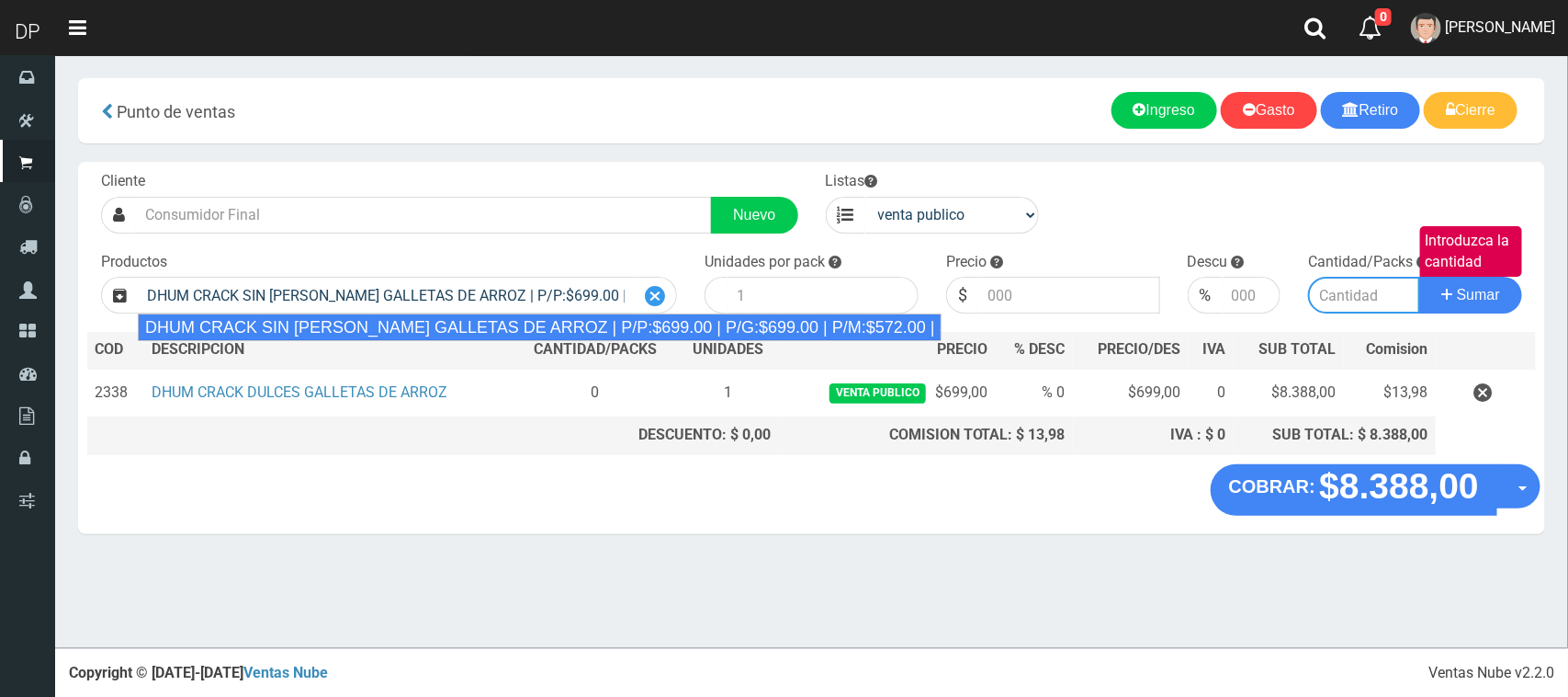
type input "12"
type input "699.00"
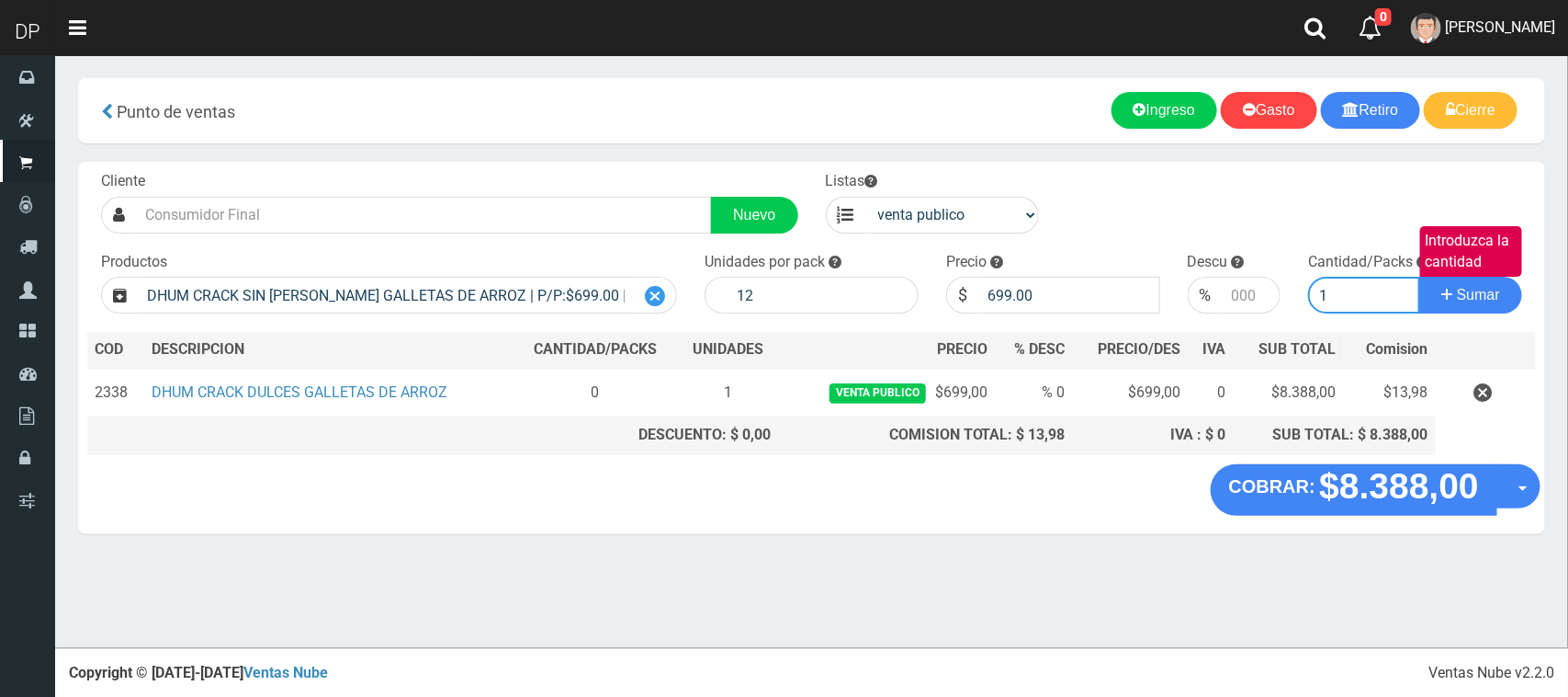
type input "1"
click at [1419, 277] on button "Sumar" at bounding box center [1470, 295] width 103 height 36
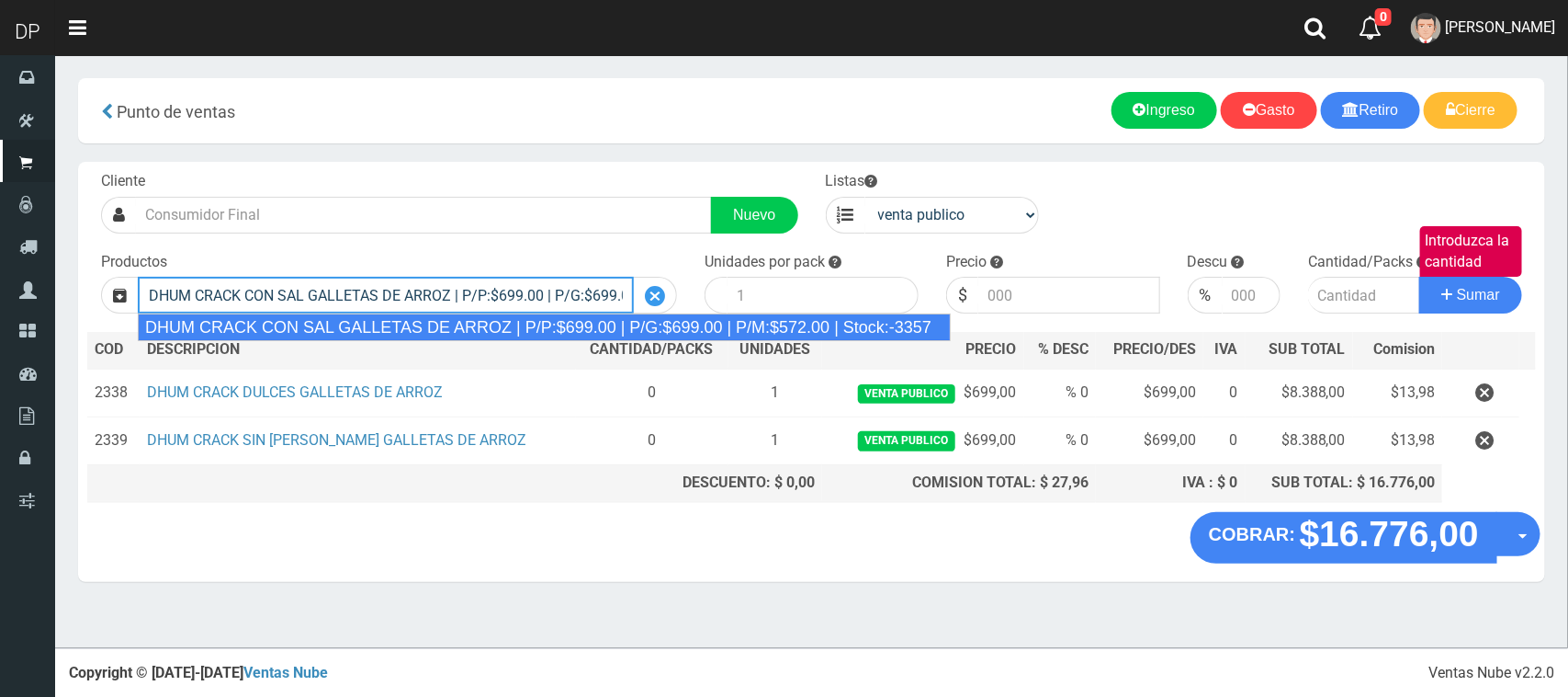
type input "DHUM CRACK CON SAL GALLETAS DE ARROZ | P/P:$699.00 | P/G:$699.00 | P/M:$572.00 …"
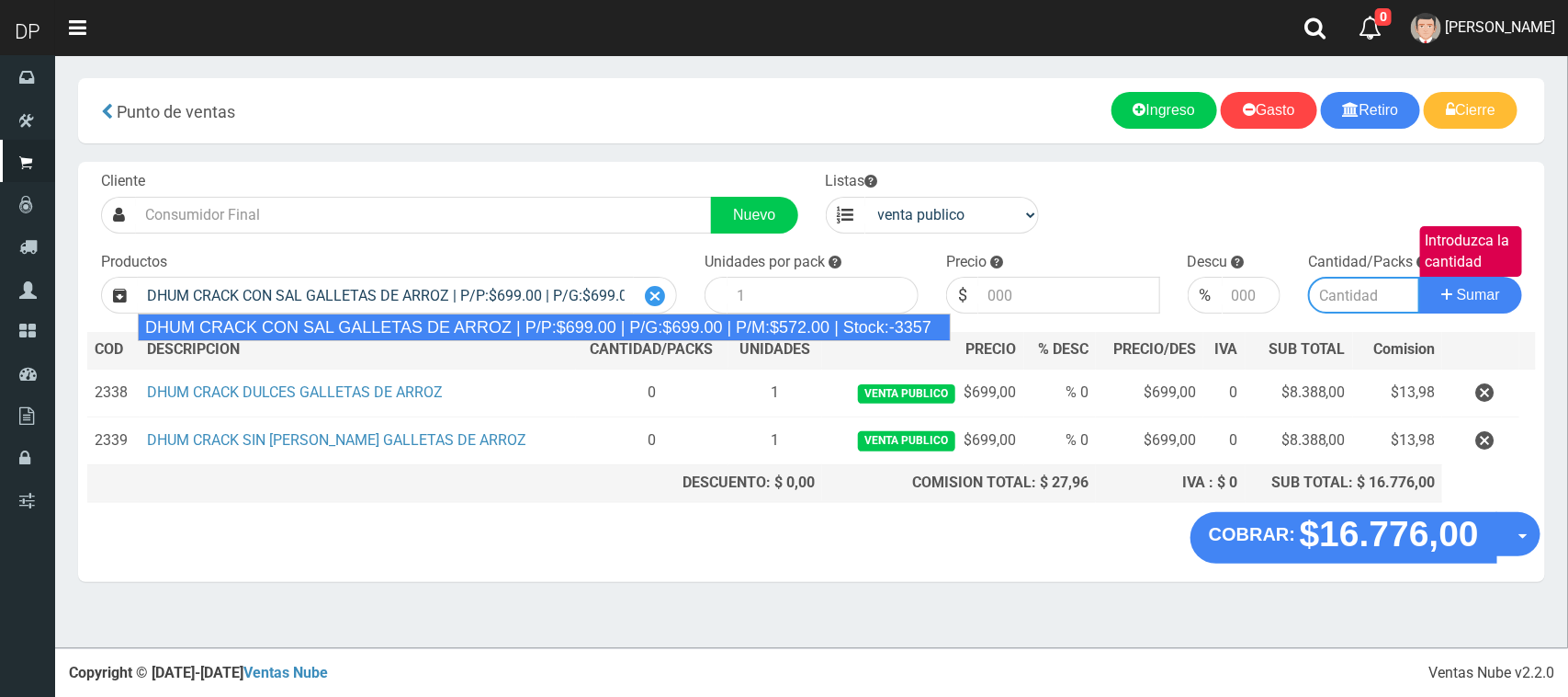
type input "12"
type input "699.00"
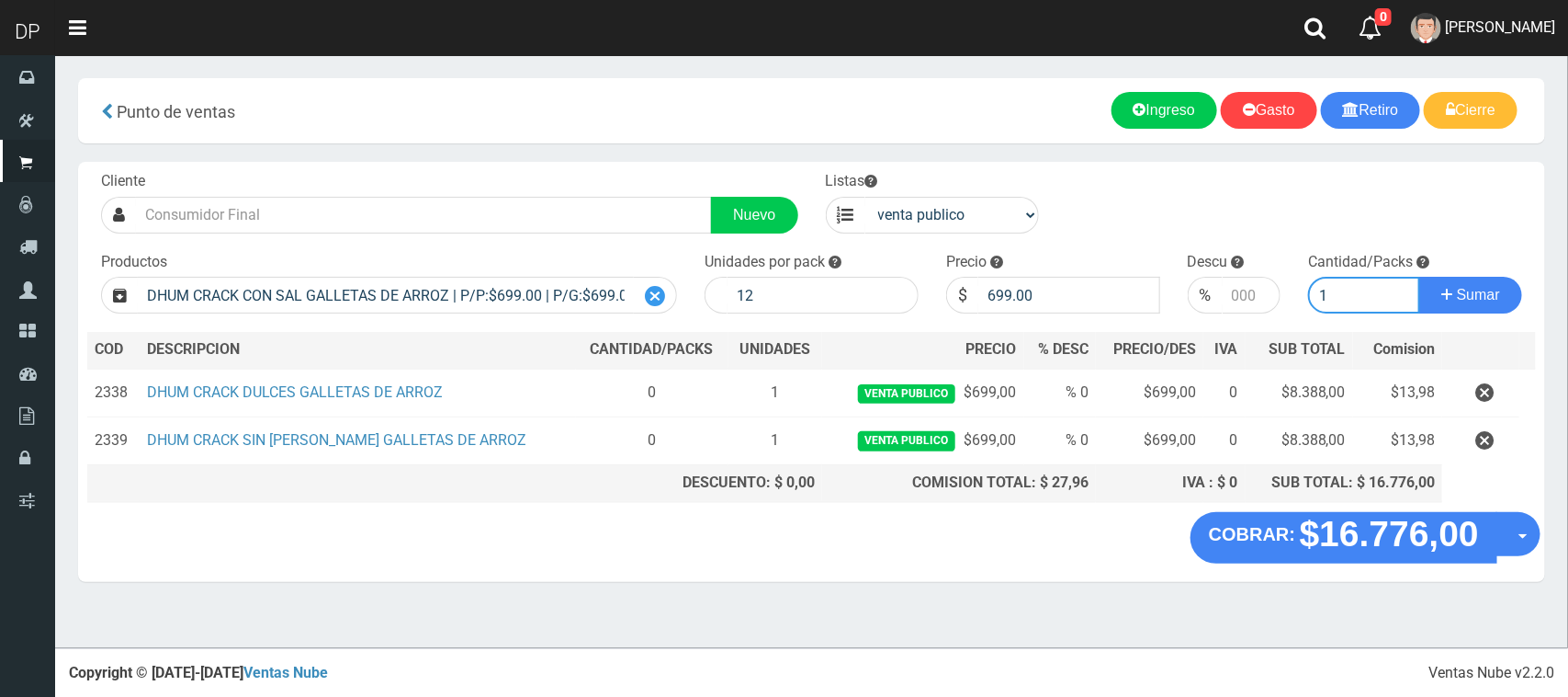
type input "1"
click at [1419, 277] on button "Sumar" at bounding box center [1470, 295] width 103 height 36
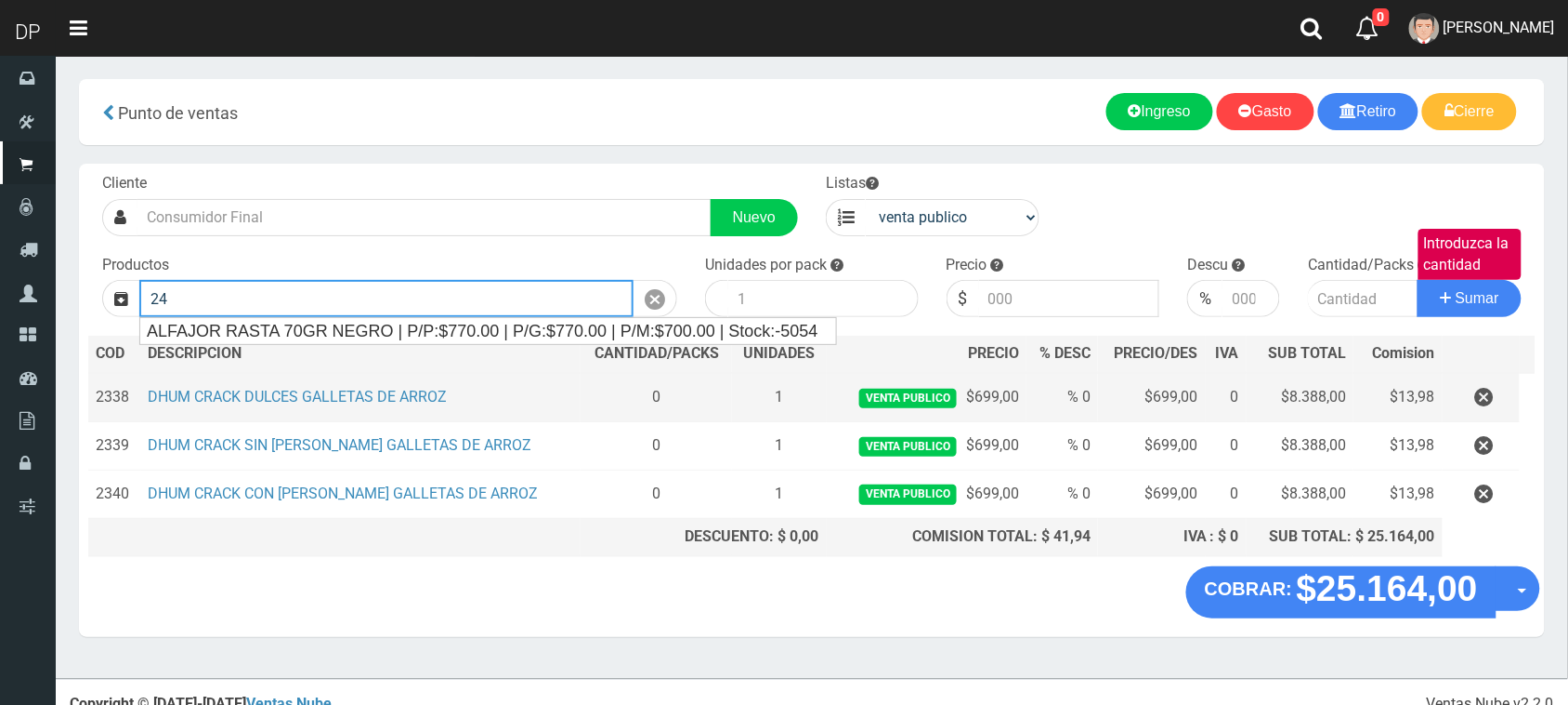
type input "2"
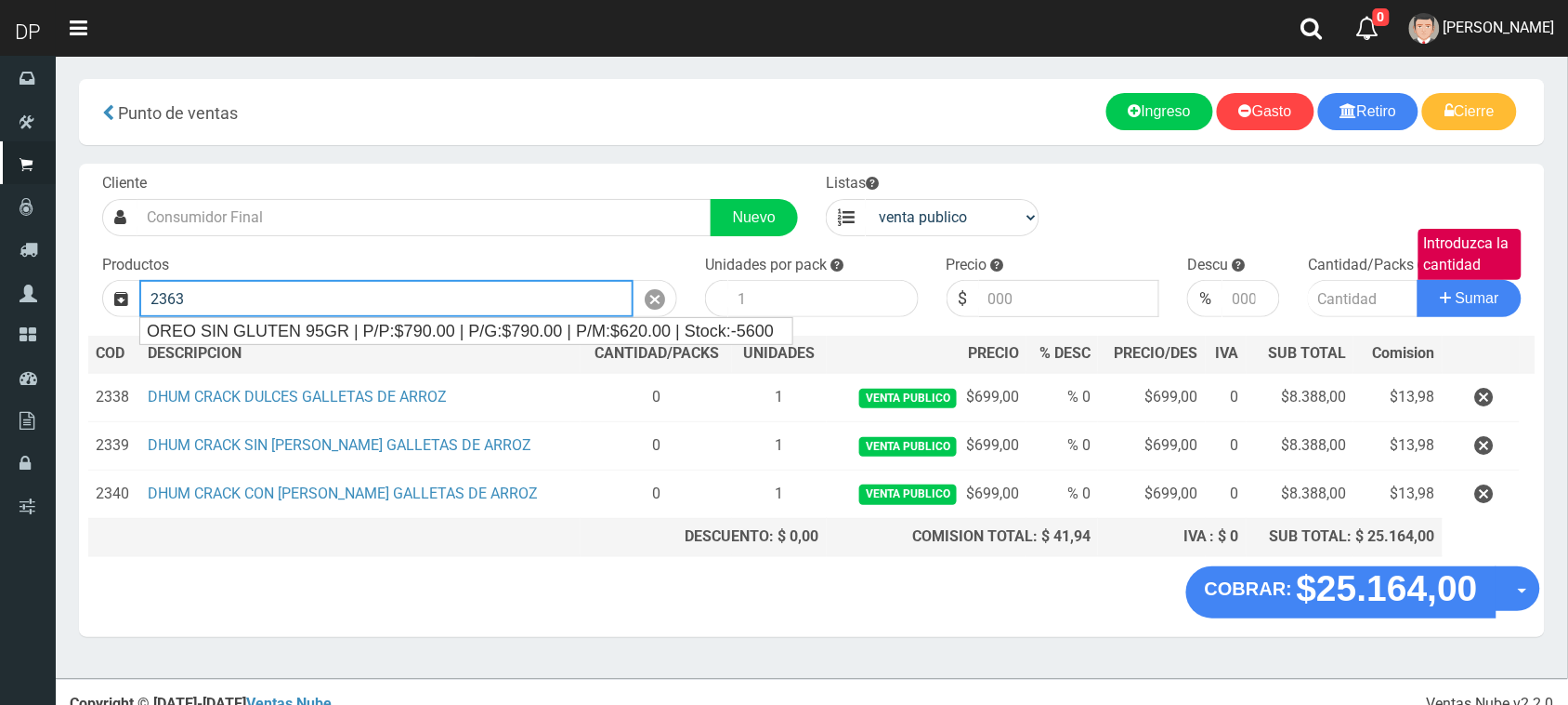
type input "2363"
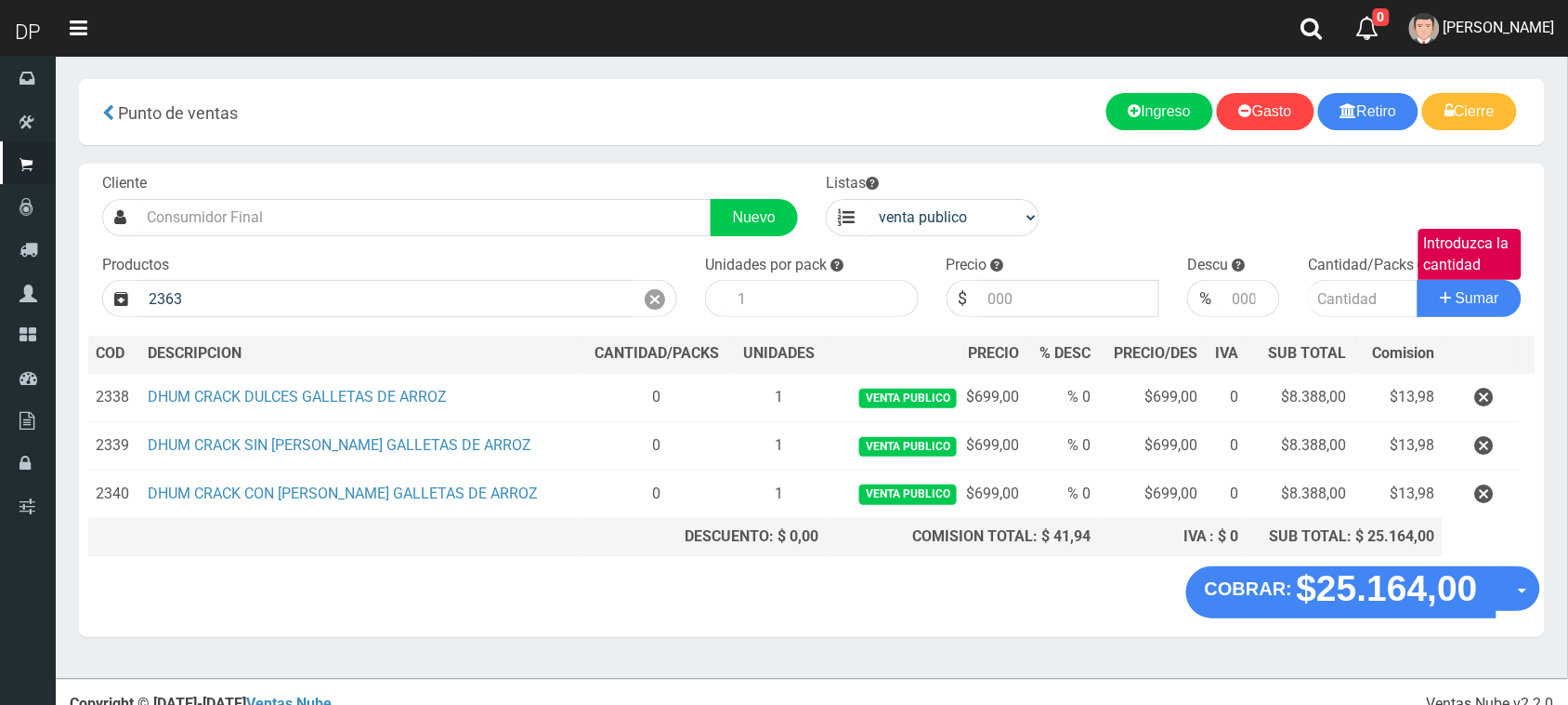
click at [487, 549] on th at bounding box center [334, 536] width 492 height 37
